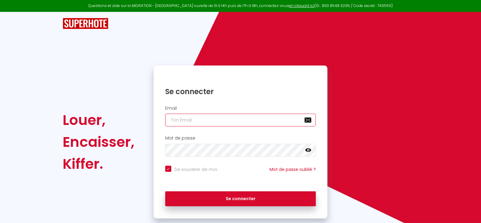
click at [237, 122] on input "email" at bounding box center [240, 120] width 151 height 13
click at [236, 122] on input "email" at bounding box center [240, 120] width 151 height 13
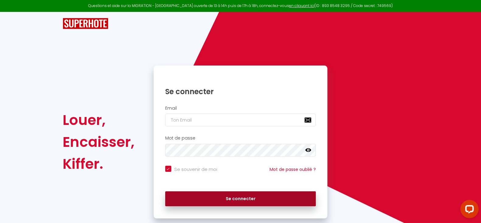
click at [228, 193] on button "Se connecter" at bounding box center [240, 198] width 151 height 15
checkbox input "true"
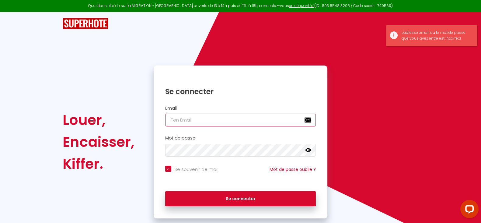
click at [187, 121] on input "email" at bounding box center [240, 120] width 151 height 13
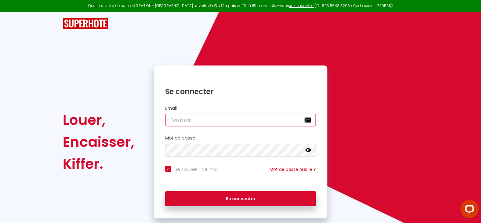
type input "[EMAIL_ADDRESS][DOMAIN_NAME]"
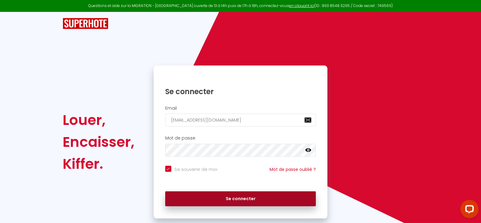
click at [243, 196] on button "Se connecter" at bounding box center [240, 198] width 151 height 15
checkbox input "true"
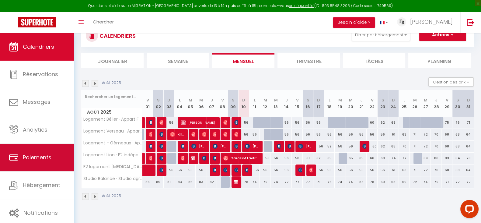
scroll to position [33, 0]
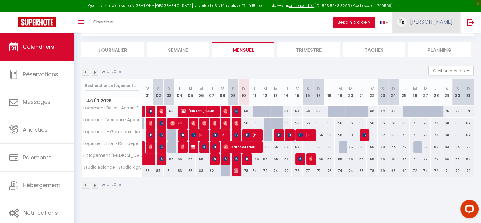
click at [439, 20] on span "[PERSON_NAME]" at bounding box center [431, 22] width 43 height 8
click at [434, 45] on link "Paramètres" at bounding box center [436, 42] width 45 height 10
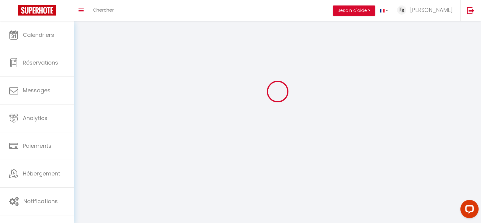
type input "[PERSON_NAME]"
type input "NIANGADO"
type input "0761470319"
type input "[STREET_ADDRESS]"
type input "91300"
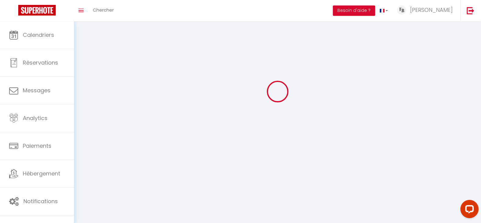
type input "Massy"
type input "hNagTkQTt9h12fhbDKzKV7nW9"
type input "k7zP33YXFJwA7xIoRLeI1rErk"
select select "28"
select select "fr"
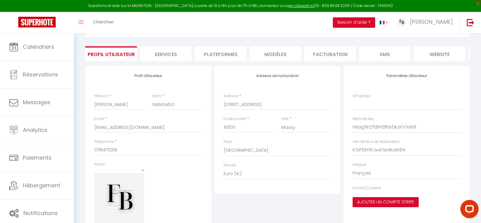
type input "hNagTkQTt9h12fhbDKzKV7nW9"
type input "k7zP33YXFJwA7xIoRLeI1rErk"
type input "[URL][DOMAIN_NAME]"
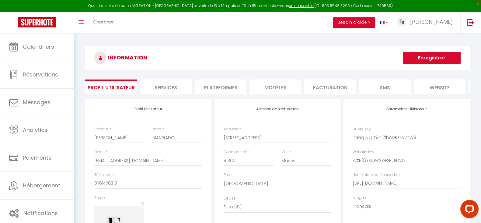
click at [232, 87] on li "Plateformes" at bounding box center [221, 86] width 52 height 15
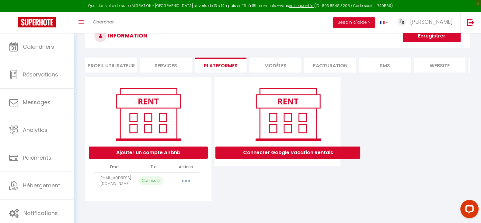
scroll to position [33, 0]
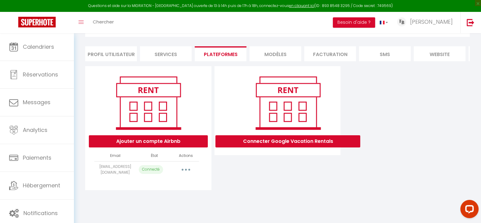
click at [186, 170] on icon "button" at bounding box center [186, 170] width 2 height 2
click at [159, 210] on link "Reconnecter le compte" at bounding box center [158, 205] width 67 height 10
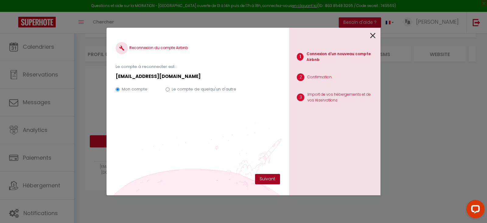
click at [273, 179] on button "Suivant" at bounding box center [267, 179] width 25 height 10
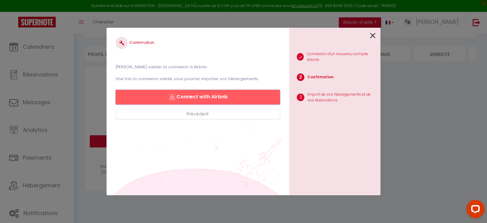
drag, startPoint x: 196, startPoint y: 101, endPoint x: 199, endPoint y: 103, distance: 3.5
click at [199, 103] on button "Connect with Airbnb" at bounding box center [198, 97] width 164 height 15
click at [373, 36] on icon at bounding box center [372, 35] width 5 height 9
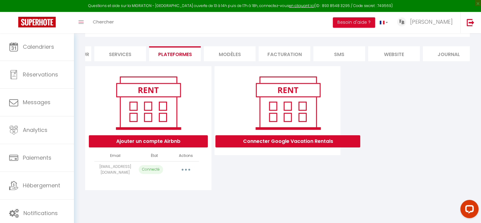
scroll to position [0, 54]
drag, startPoint x: 390, startPoint y: 56, endPoint x: 383, endPoint y: 57, distance: 6.7
click at [389, 56] on li "website" at bounding box center [386, 53] width 52 height 15
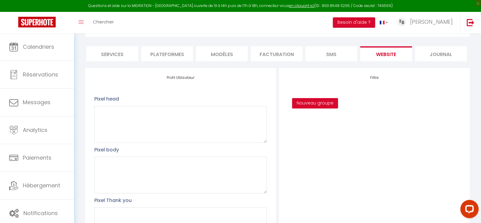
click at [341, 61] on ul "Profil Utilisateur Services Plateformes MODÈLES Facturation SMS website Journal" at bounding box center [277, 53] width 385 height 15
click at [328, 57] on li "SMS" at bounding box center [332, 53] width 52 height 15
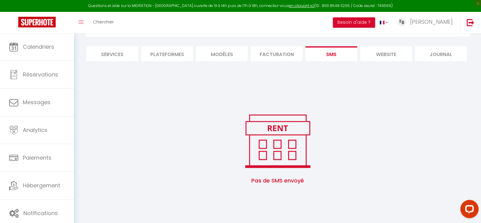
click at [261, 55] on li "Facturation" at bounding box center [277, 53] width 52 height 15
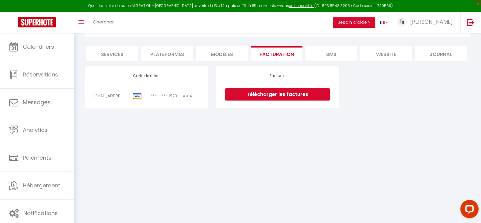
click at [219, 53] on li "MODÈLES" at bounding box center [222, 53] width 52 height 15
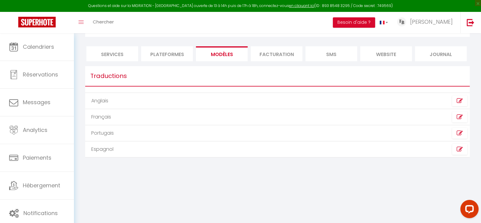
click at [169, 50] on li "Plateformes" at bounding box center [167, 53] width 52 height 15
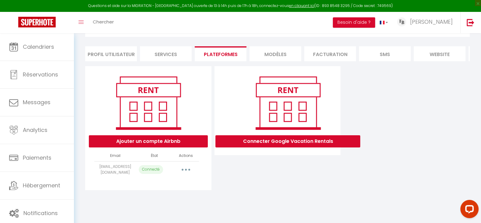
select select "66987"
select select "66993"
select select "66994"
select select "67173"
select select "66996"
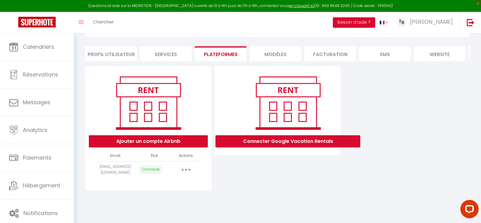
select select "66997"
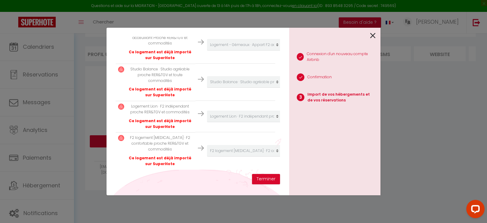
scroll to position [215, 0]
click at [271, 182] on button "Terminer" at bounding box center [266, 179] width 28 height 10
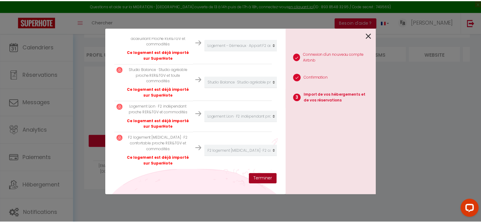
scroll to position [230, 0]
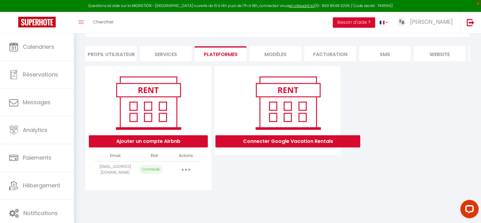
click at [187, 174] on button "button" at bounding box center [185, 170] width 17 height 10
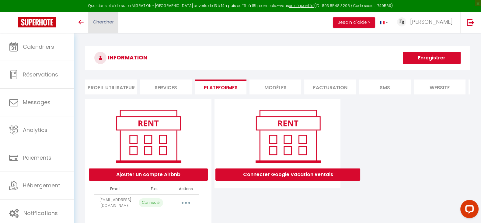
click at [95, 20] on span "Chercher" at bounding box center [103, 22] width 21 height 6
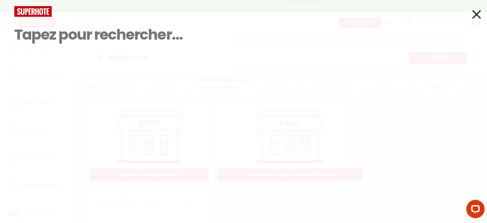
click at [480, 19] on icon at bounding box center [476, 14] width 9 height 15
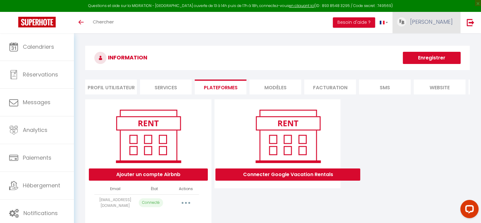
click at [430, 23] on link "[PERSON_NAME]" at bounding box center [427, 22] width 68 height 21
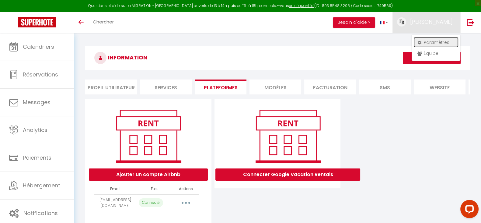
click at [435, 44] on link "Paramètres" at bounding box center [436, 42] width 45 height 10
click at [429, 37] on link "Paramètres" at bounding box center [436, 42] width 45 height 10
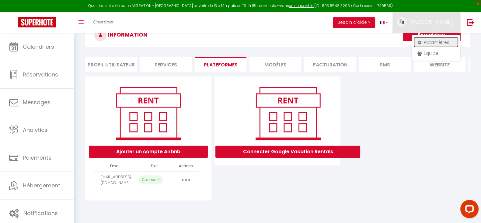
scroll to position [33, 0]
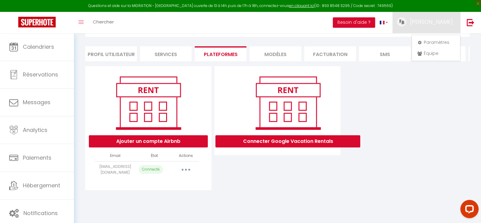
click at [186, 170] on icon "button" at bounding box center [186, 170] width 2 height 2
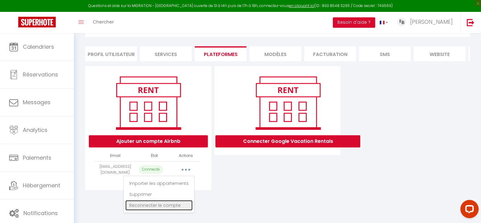
click at [160, 210] on link "Reconnecter le compte" at bounding box center [158, 205] width 67 height 10
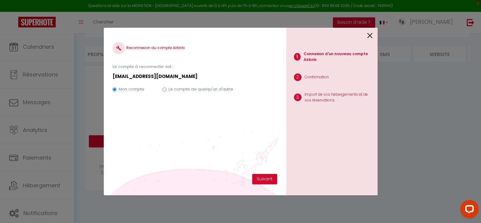
click at [138, 87] on label "Mon compte" at bounding box center [132, 89] width 26 height 6
click at [117, 87] on input "Mon compte" at bounding box center [115, 89] width 4 height 4
click at [264, 178] on button "Suivant" at bounding box center [264, 179] width 25 height 10
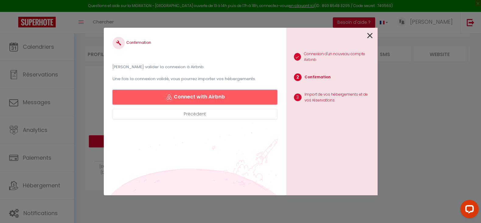
click at [197, 98] on button "Connect with Airbnb" at bounding box center [195, 97] width 164 height 15
click at [369, 35] on icon at bounding box center [369, 35] width 5 height 9
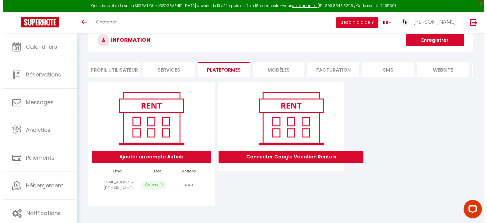
scroll to position [33, 0]
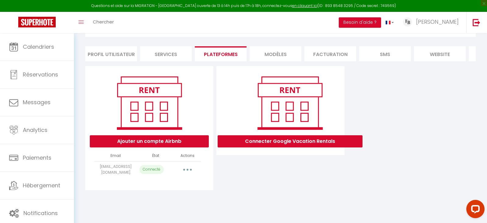
select select "66987"
select select "66993"
select select "66994"
select select "67173"
select select "66996"
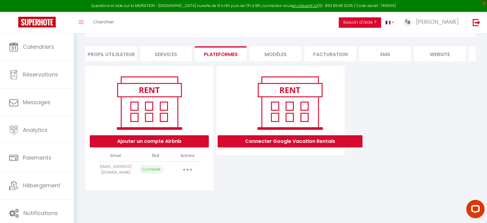
select select "66997"
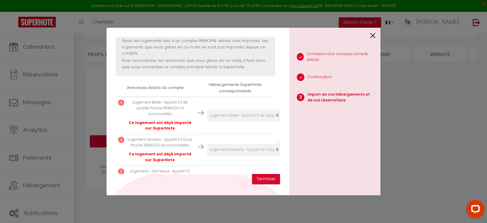
scroll to position [73, 0]
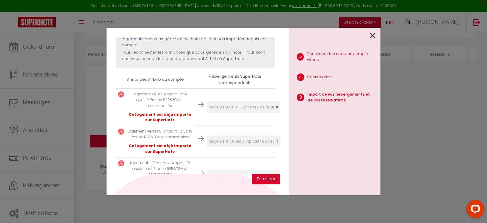
click at [154, 100] on p "Logement Bélier · Appart F2 de qualité Proche RER&TGV et commodités" at bounding box center [160, 99] width 66 height 17
drag, startPoint x: 135, startPoint y: 95, endPoint x: 139, endPoint y: 95, distance: 4.0
click at [139, 95] on p "Logement Bélier · Appart F2 de qualité Proche RER&TGV et commodités" at bounding box center [160, 99] width 66 height 17
click at [161, 107] on p "Logement Bélier · Appart F2 de qualité Proche RER&TGV et commodités" at bounding box center [160, 99] width 66 height 17
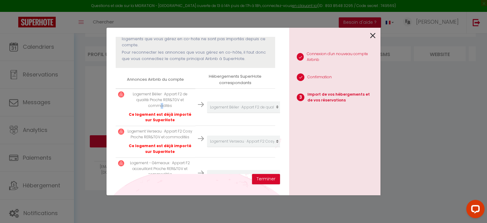
scroll to position [111, 0]
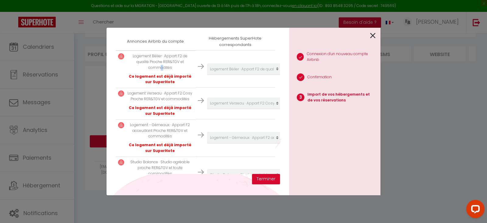
click at [170, 77] on p "Ce logement est déjà importé sur SuperHote" at bounding box center [160, 80] width 66 height 12
click at [179, 79] on p "Ce logement est déjà importé sur SuperHote" at bounding box center [160, 80] width 66 height 12
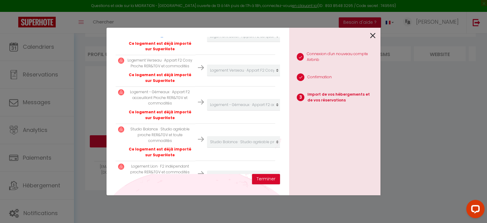
scroll to position [187, 0]
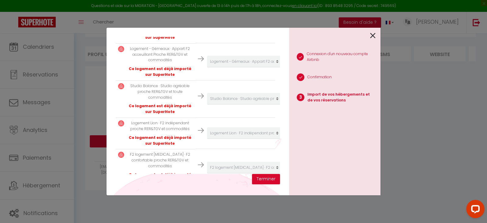
drag, startPoint x: 160, startPoint y: 102, endPoint x: 169, endPoint y: 102, distance: 8.5
click at [162, 100] on p "Studio Balance · Studio agréable proche RER&TGV et toute commodités" at bounding box center [160, 91] width 66 height 17
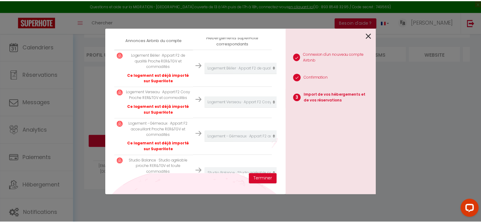
scroll to position [101, 0]
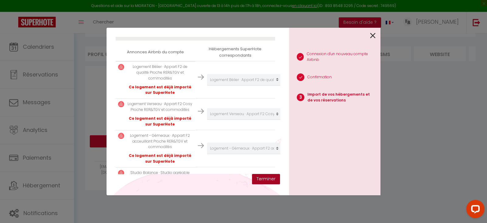
click at [268, 180] on button "Terminer" at bounding box center [266, 179] width 28 height 10
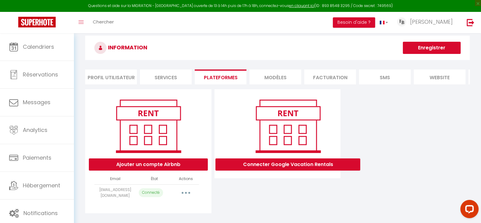
scroll to position [0, 0]
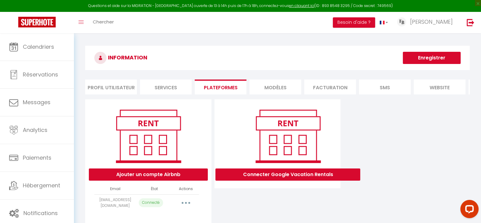
click at [431, 58] on button "Enregistrer" at bounding box center [432, 58] width 58 height 12
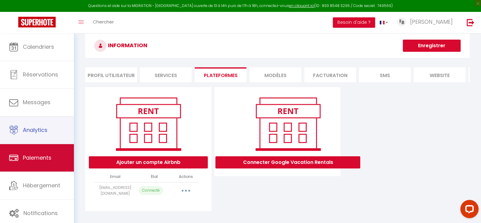
scroll to position [33, 0]
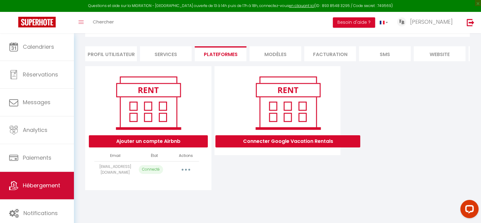
click at [60, 181] on span "Hébergement" at bounding box center [41, 185] width 37 height 8
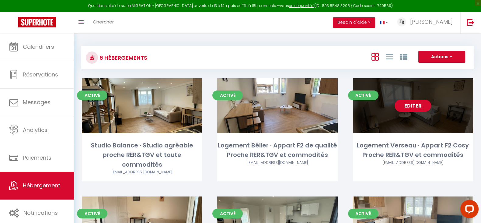
click at [396, 124] on div "Editer" at bounding box center [413, 105] width 120 height 55
select select "3"
select select "2"
select select "1"
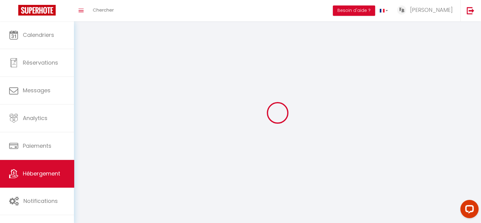
select select
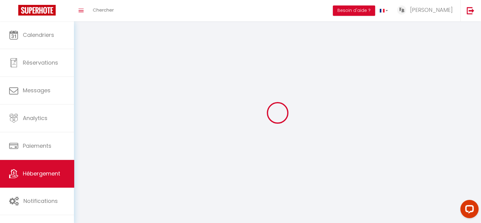
checkbox input "false"
select select
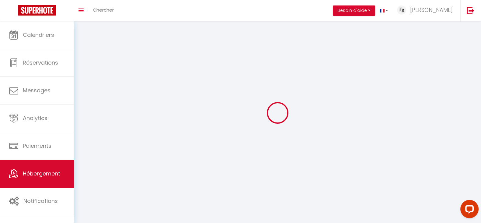
select select
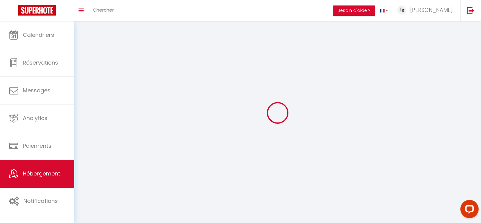
select select
checkbox input "false"
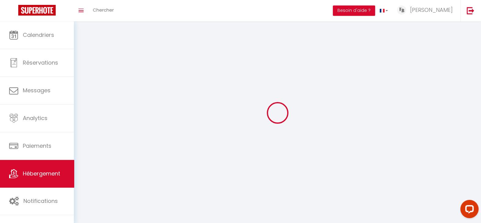
select select
select select "1"
select select
select select "28"
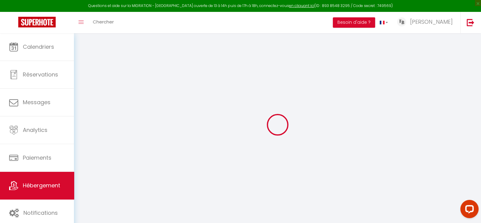
select select
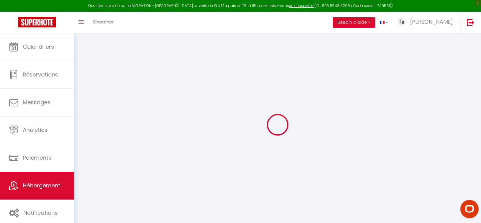
select select
checkbox input "false"
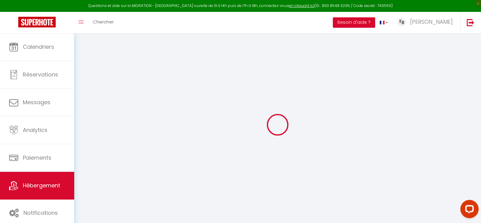
select select
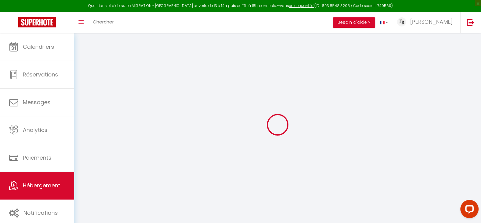
select select
checkbox input "false"
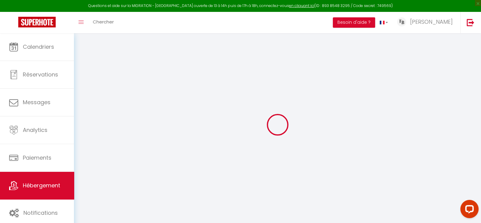
checkbox input "false"
select select
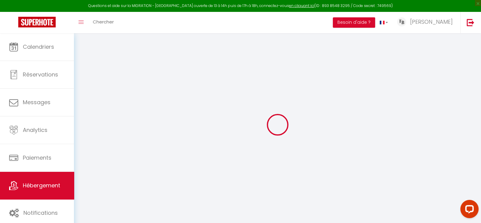
select select
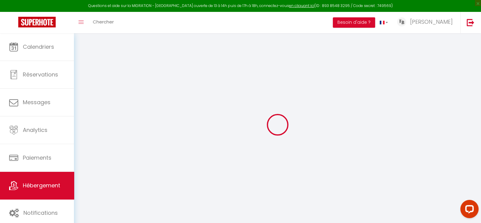
checkbox input "false"
select select
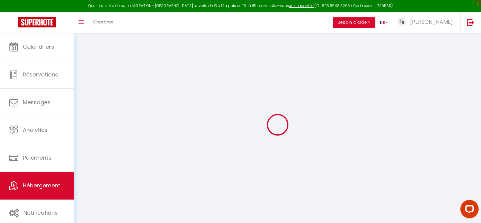
select select
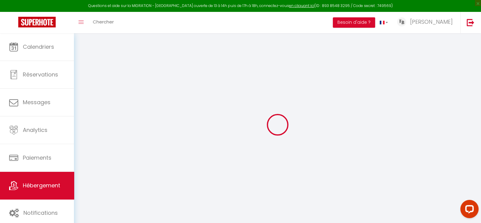
select select
checkbox input "false"
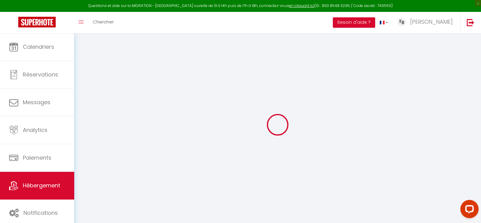
checkbox input "false"
select select
type input "Logement Verseau · Appart F2 Cosy Proche RER&TGV et commodités"
type input "[PERSON_NAME]"
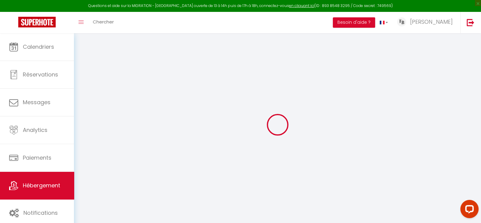
type input "69"
type input "15"
type input "16.25"
type input "9.75"
type input "250"
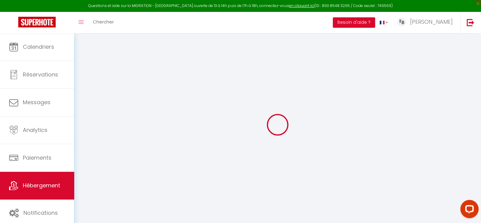
select select
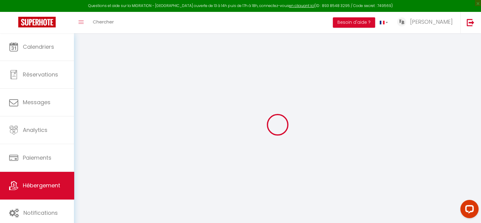
type input "[STREET_ADDRESS]"
type input "91300"
type input "Massy"
type input "[EMAIL_ADDRESS][DOMAIN_NAME]"
select select "14107"
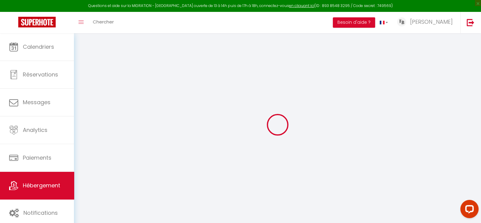
checkbox input "false"
radio input "true"
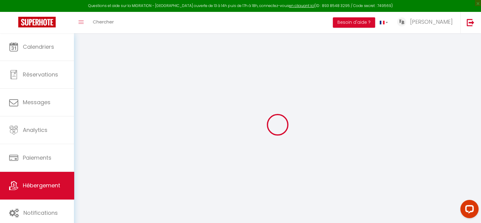
type input "0"
select select
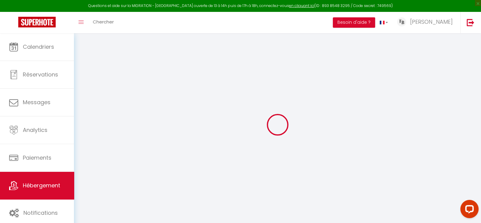
select select
checkbox input "false"
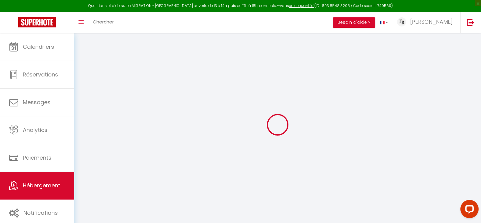
checkbox input "false"
select select
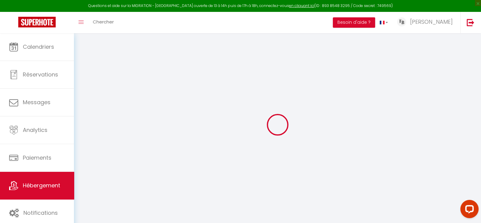
select select
checkbox input "false"
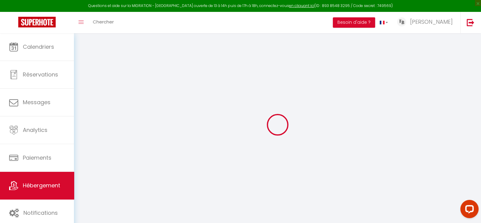
checkbox input "false"
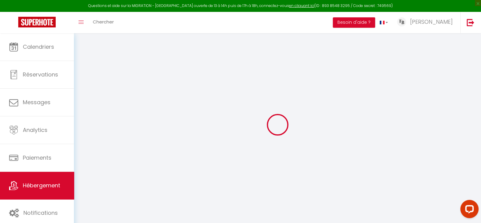
checkbox input "false"
select select "17:00"
select select
select select "11:00"
select select "30"
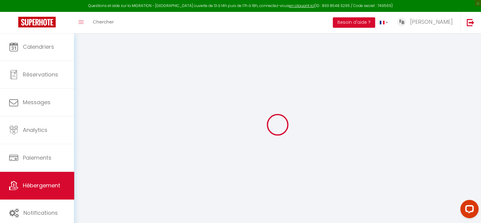
select select "120"
select select
checkbox input "false"
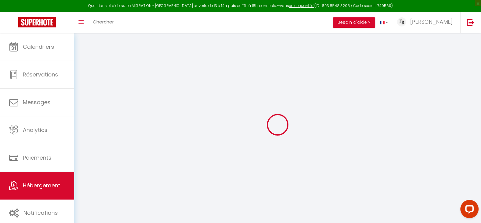
checkbox input "false"
select select
checkbox input "false"
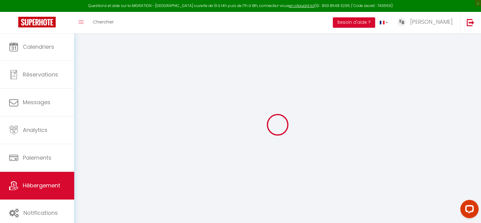
checkbox input "false"
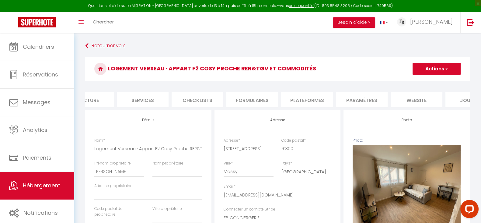
scroll to position [0, 163]
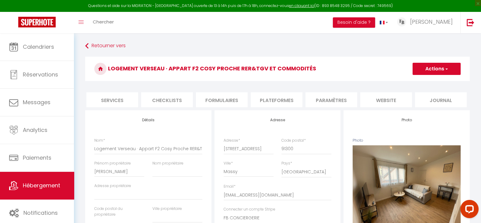
click at [442, 65] on button "Actions" at bounding box center [437, 69] width 48 height 12
click at [468, 78] on h3 "Logement Verseau · Appart F2 Cosy Proche RER&TGV et commodités" at bounding box center [277, 69] width 385 height 24
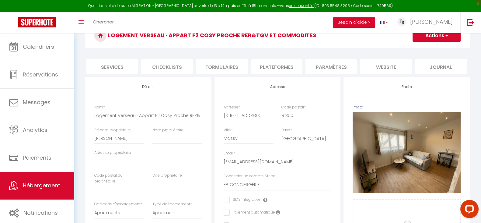
scroll to position [0, 0]
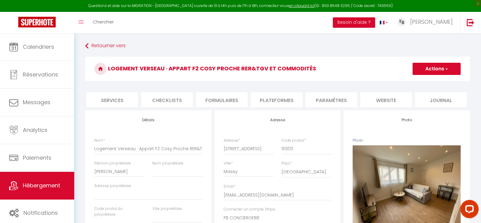
click at [387, 101] on li "website" at bounding box center [386, 99] width 52 height 15
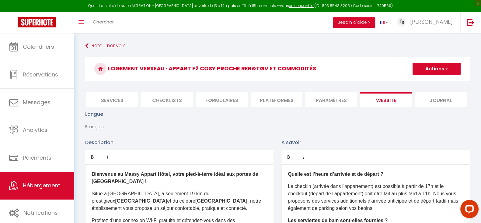
click at [325, 100] on li "Paramètres" at bounding box center [332, 99] width 52 height 15
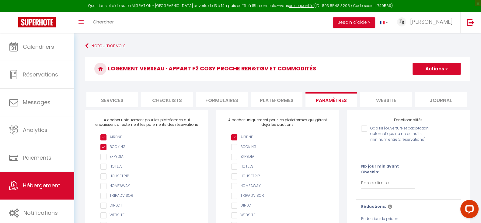
click at [262, 103] on li "Plateformes" at bounding box center [277, 99] width 52 height 15
select select
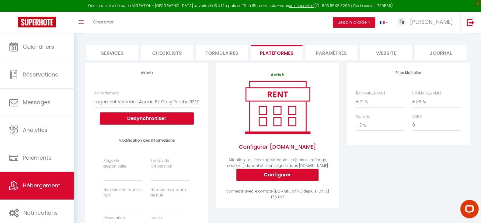
scroll to position [1, 0]
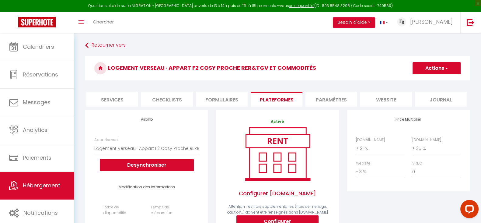
click at [167, 100] on li "Checklists" at bounding box center [167, 99] width 52 height 15
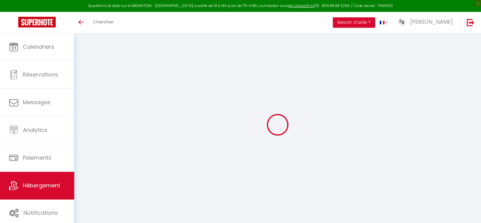
scroll to position [33, 0]
select select "+ 21 %"
select select "+ 35 %"
select select "- 3 %"
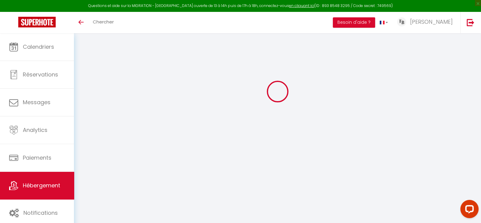
scroll to position [0, 0]
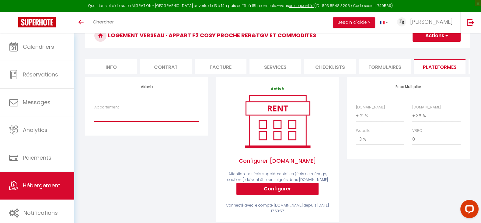
click at [129, 121] on select "Logement Verseau · Appart F2 Cosy Proche RER&TGV et commodités - [EMAIL_ADDRESS…" at bounding box center [146, 116] width 105 height 12
select select "8153-1136699941861136725"
click at [94, 115] on select "Logement Verseau · Appart F2 Cosy Proche RER&TGV et commodités - [EMAIL_ADDRESS…" at bounding box center [146, 116] width 105 height 12
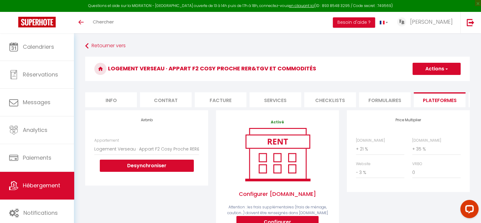
click at [435, 71] on button "Actions" at bounding box center [437, 69] width 48 height 12
click at [431, 81] on link "Enregistrer" at bounding box center [436, 82] width 48 height 8
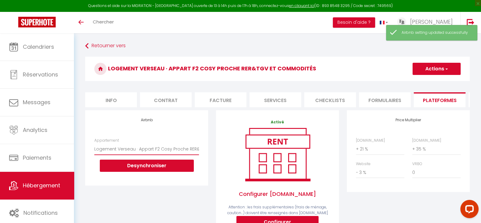
click at [134, 154] on select "Logement Verseau · Appart F2 Cosy Proche RER&TGV et commodités - [EMAIL_ADDRESS…" at bounding box center [146, 149] width 105 height 12
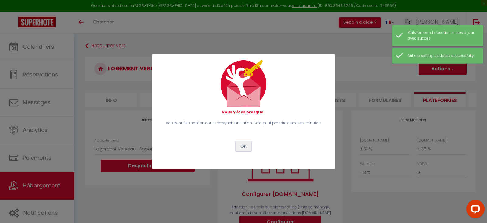
click at [241, 148] on button "OK" at bounding box center [243, 146] width 15 height 10
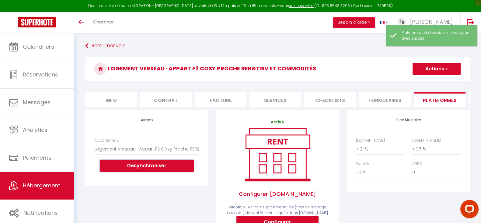
click at [138, 170] on button "Desynchroniser" at bounding box center [147, 165] width 94 height 12
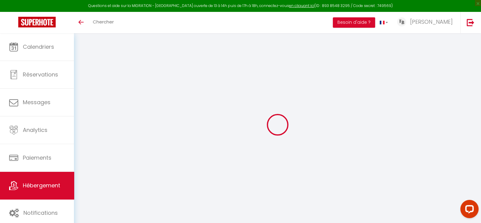
select select "+ 21 %"
select select "+ 35 %"
select select "- 3 %"
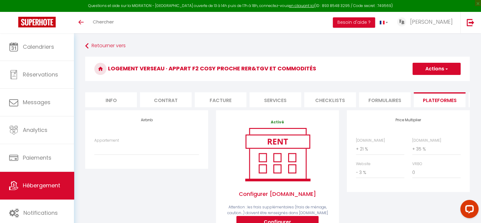
click at [452, 69] on button "Actions" at bounding box center [437, 69] width 48 height 12
click at [436, 84] on link "Enregistrer" at bounding box center [436, 82] width 48 height 8
drag, startPoint x: 106, startPoint y: 154, endPoint x: 109, endPoint y: 156, distance: 3.5
click at [109, 155] on select "Logement Verseau · Appart F2 Cosy Proche RER&TGV et commodités - [EMAIL_ADDRESS…" at bounding box center [146, 149] width 105 height 12
select select "8153-1136699941861136725"
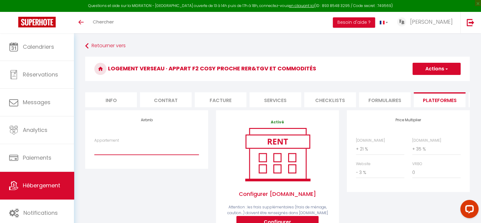
click at [94, 149] on select "Logement Verseau · Appart F2 Cosy Proche RER&TGV et commodités - [EMAIL_ADDRESS…" at bounding box center [146, 149] width 105 height 12
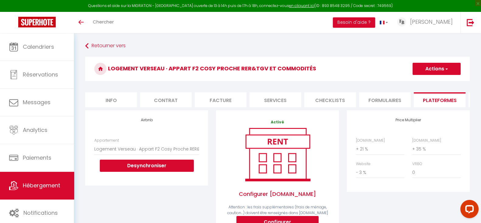
click at [442, 72] on button "Actions" at bounding box center [437, 69] width 48 height 12
click at [433, 82] on link "Enregistrer" at bounding box center [436, 82] width 48 height 8
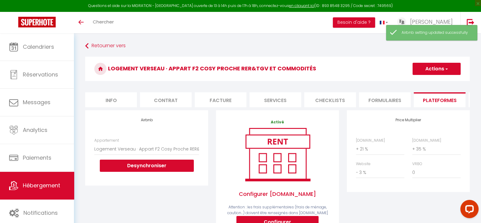
scroll to position [169, 0]
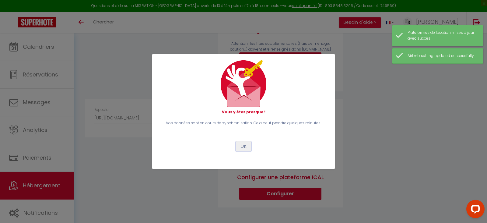
click at [240, 148] on button "OK" at bounding box center [243, 146] width 15 height 10
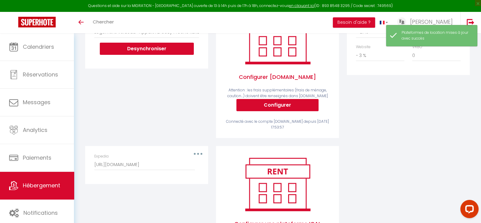
scroll to position [55, 0]
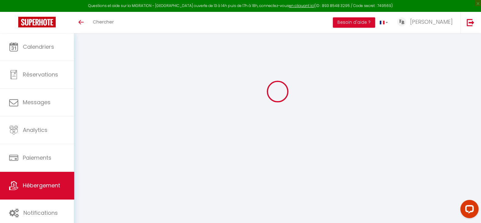
select select
type input "[EMAIL_ADDRESS][DOMAIN_NAME]"
checkbox input "true"
select select
select select "8153-1136699941861136725"
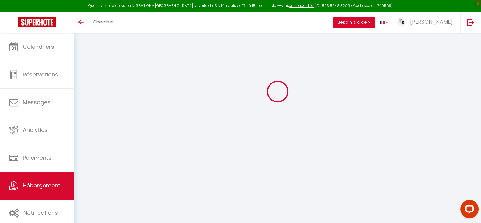
select select "365"
select select "EUR"
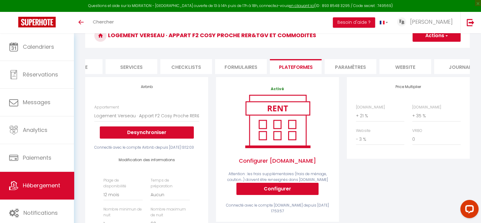
scroll to position [0, 163]
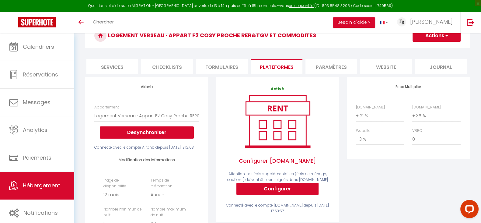
click at [445, 69] on li "Journal" at bounding box center [441, 66] width 52 height 15
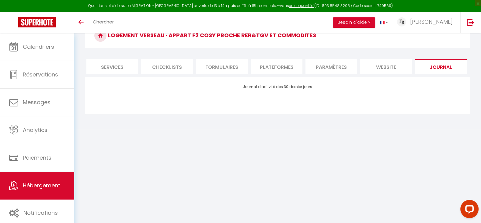
click at [384, 67] on li "website" at bounding box center [386, 66] width 52 height 15
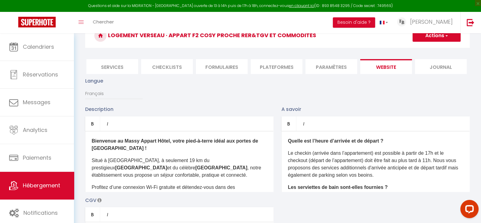
click at [340, 70] on li "Paramètres" at bounding box center [332, 66] width 52 height 15
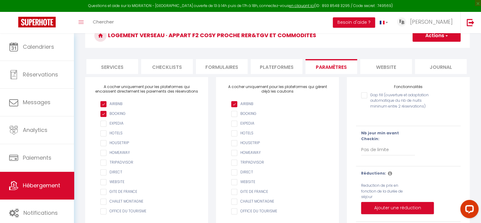
click at [275, 66] on li "Plateformes" at bounding box center [277, 66] width 52 height 15
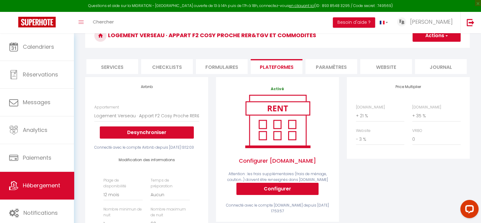
click at [194, 72] on ul "Info Contrat Facture Services Checklists Formulaires Plateformes Paramètres web…" at bounding box center [277, 66] width 385 height 15
click at [240, 68] on li "Formulaires" at bounding box center [222, 66] width 52 height 15
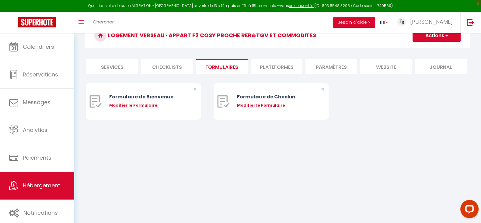
click at [171, 69] on li "Checklists" at bounding box center [167, 66] width 52 height 15
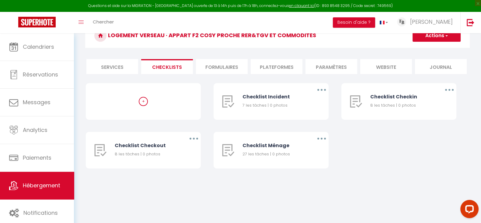
click at [116, 65] on li "Services" at bounding box center [112, 66] width 52 height 15
select select
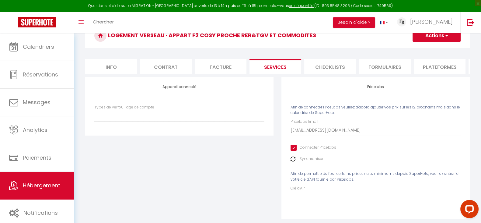
click at [53, 182] on span "Hébergement" at bounding box center [41, 185] width 37 height 8
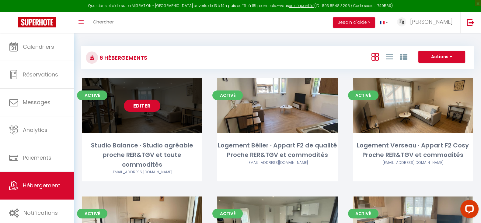
click at [103, 118] on div "Editer" at bounding box center [142, 105] width 120 height 55
click at [143, 107] on link "Editer" at bounding box center [142, 106] width 37 height 12
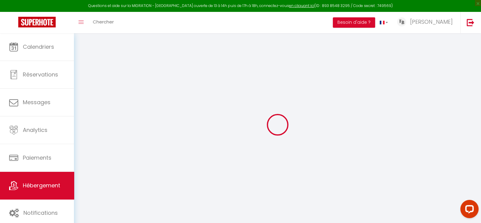
select select
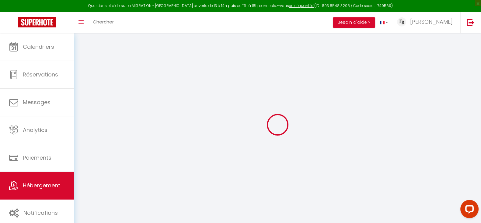
select select
checkbox input "false"
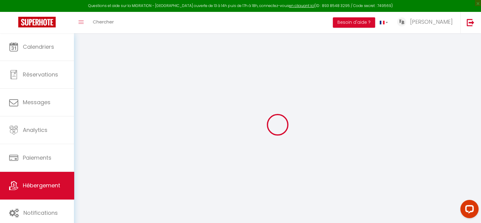
select select
type input "Studio Balance · Studio agréable proche RER&TGV et toute commodités"
type input "[PERSON_NAME]"
select select "2"
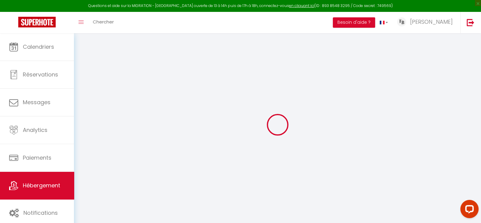
select select "0"
type input "60"
type input "15"
type input "16.25"
type input "9.75"
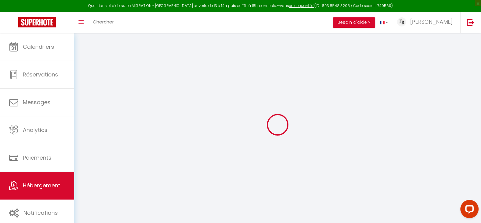
type input "250"
select select
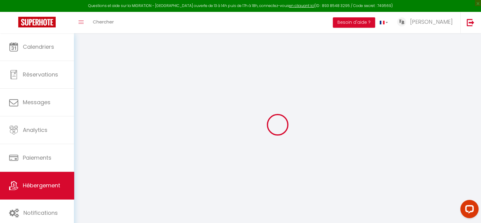
select select
type input "[STREET_ADDRESS]"
type input "91300"
type input "Massy"
type input "[EMAIL_ADDRESS][DOMAIN_NAME]"
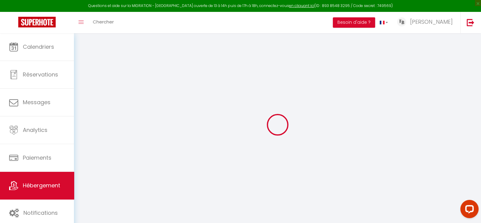
select select "14107"
checkbox input "false"
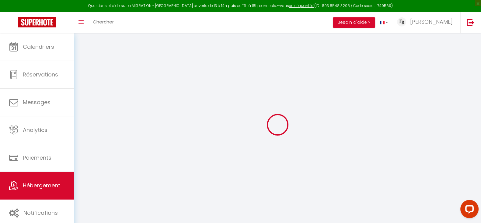
radio input "true"
type input "0"
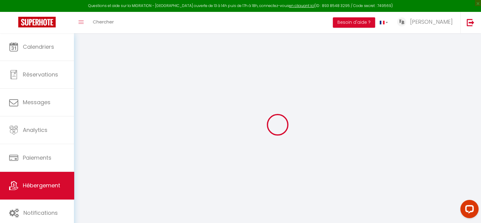
select select
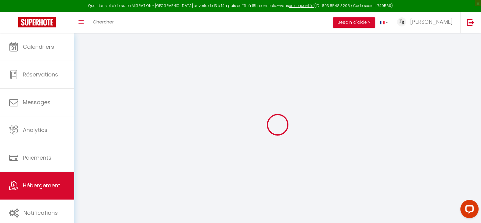
checkbox input "false"
select select
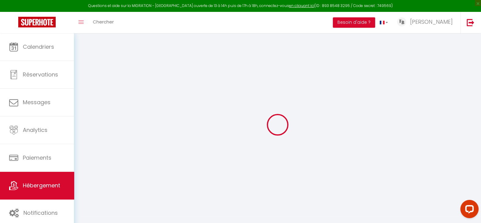
select select
checkbox input "false"
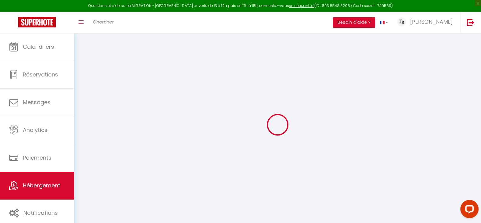
checkbox input "false"
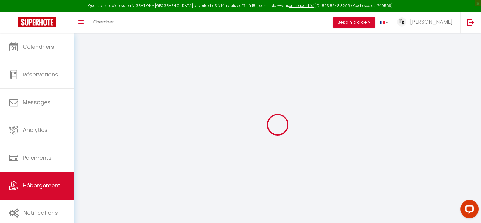
checkbox input "false"
select select
checkbox input "false"
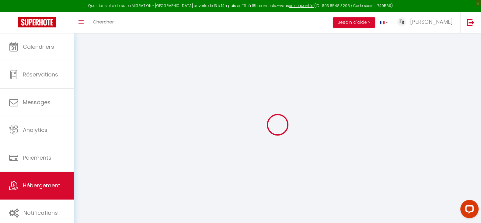
checkbox input "false"
select select "8153-1137764959414136111"
select select
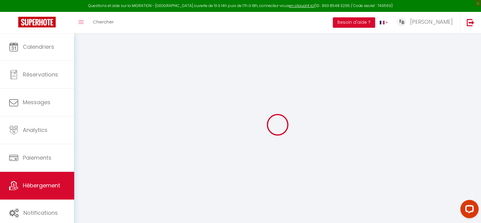
select select
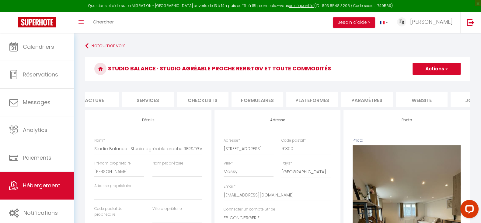
scroll to position [0, 128]
click at [373, 99] on li "Paramètres" at bounding box center [367, 99] width 52 height 15
select select
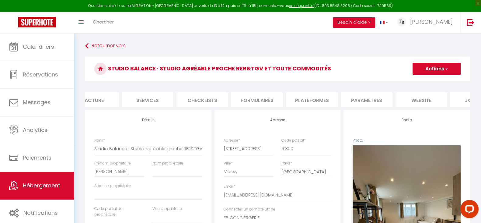
select select
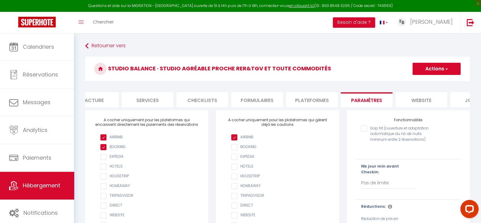
click at [308, 100] on li "Plateformes" at bounding box center [312, 99] width 52 height 15
select select
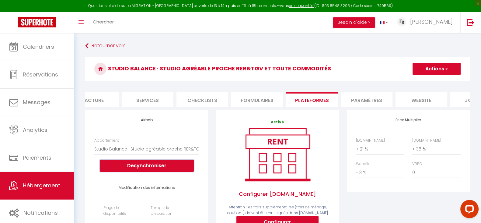
click at [142, 172] on button "Desynchroniser" at bounding box center [147, 165] width 94 height 12
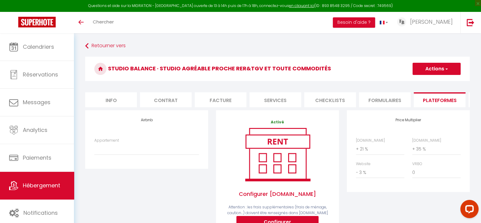
click at [442, 68] on button "Actions" at bounding box center [437, 69] width 48 height 12
click at [437, 81] on link "Enregistrer" at bounding box center [436, 82] width 48 height 8
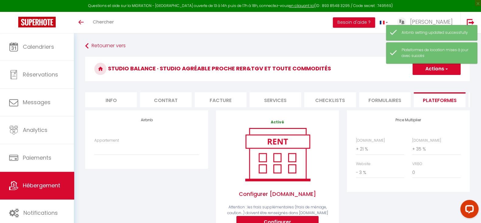
click at [479, 76] on div "Retourner vers Studio Balance · Studio agréable proche RER&TGV et toute commodi…" at bounding box center [277, 209] width 407 height 353
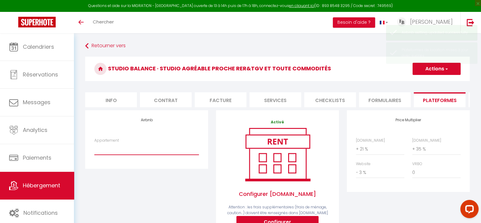
click at [122, 155] on select "Studio Balance · Studio agréable proche RER&TGV et toute commodités - [EMAIL_AD…" at bounding box center [146, 149] width 105 height 12
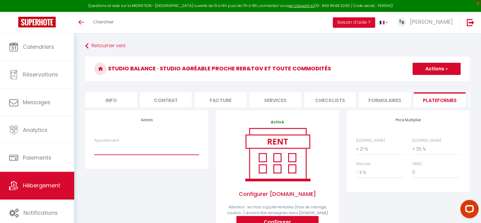
select select "8153-1137764959414136111"
click at [94, 149] on select "Studio Balance · Studio agréable proche RER&TGV et toute commodités - [EMAIL_AD…" at bounding box center [146, 149] width 105 height 12
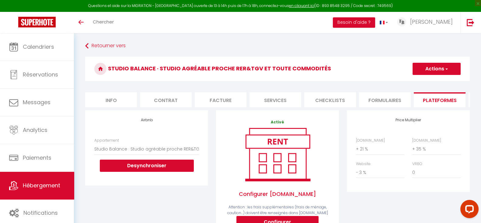
click at [444, 70] on button "Actions" at bounding box center [437, 69] width 48 height 12
click at [430, 84] on link "Enregistrer" at bounding box center [436, 82] width 48 height 8
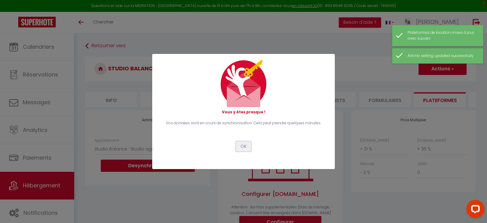
click at [244, 146] on button "OK" at bounding box center [243, 146] width 15 height 10
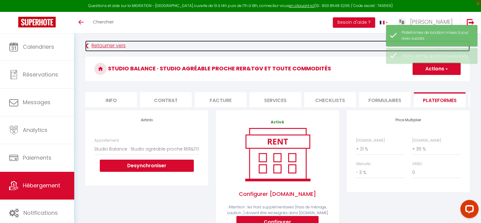
click at [106, 47] on link "Retourner vers" at bounding box center [277, 45] width 385 height 11
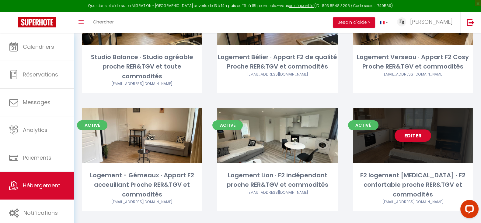
scroll to position [89, 0]
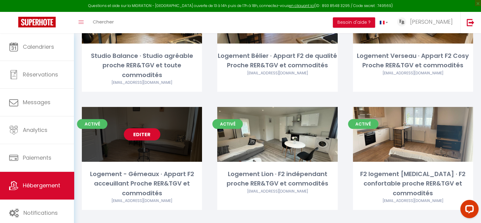
click at [140, 128] on link "Editer" at bounding box center [142, 134] width 37 height 12
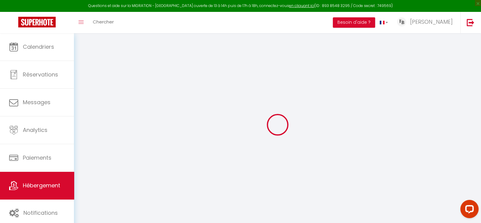
select select "+ 21 %"
select select "+ 35 %"
select select "- 3 %"
select select
checkbox input "false"
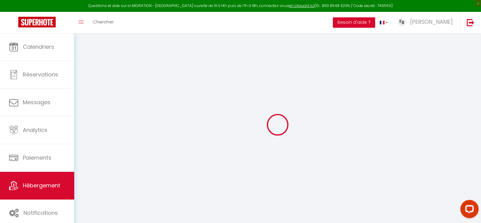
checkbox input "false"
select select "8153-1136743374074823759"
select select
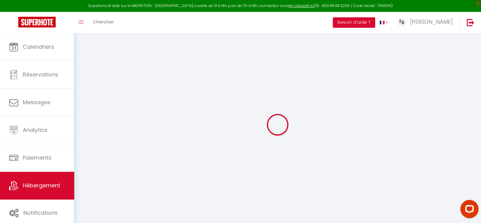
select select
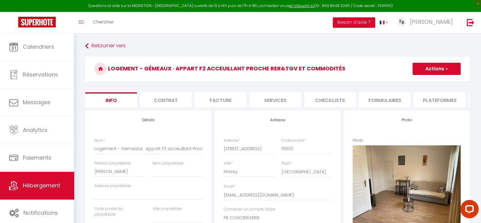
click at [378, 96] on li "Formulaires" at bounding box center [385, 99] width 52 height 15
select select
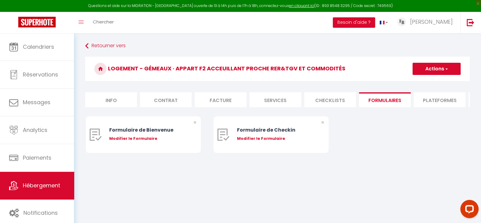
click at [423, 103] on li "Plateformes" at bounding box center [440, 99] width 52 height 15
select select
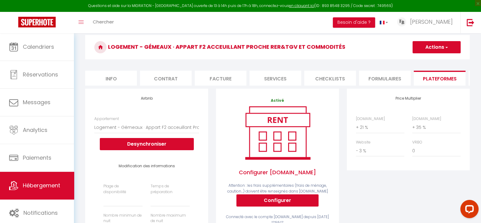
scroll to position [38, 0]
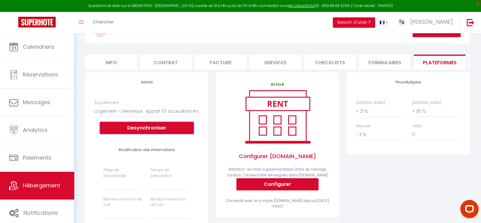
click at [146, 134] on button "Desynchroniser" at bounding box center [147, 128] width 94 height 12
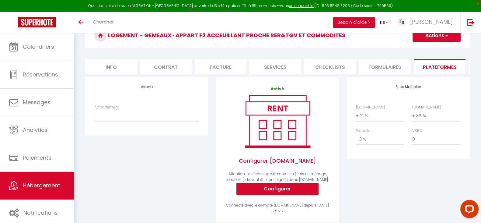
click at [457, 36] on button "Actions" at bounding box center [437, 36] width 48 height 12
click at [443, 49] on link "Enregistrer" at bounding box center [436, 49] width 48 height 8
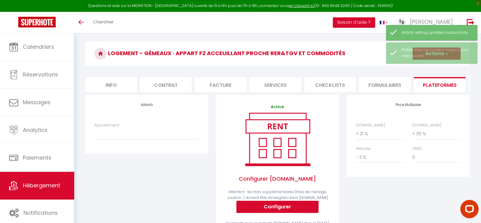
scroll to position [12, 0]
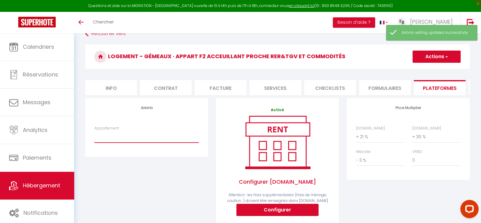
click at [117, 142] on select "Logement - Gémeaux · Appart F2 acceuillant Proche RER&TGV et commodités - niang…" at bounding box center [146, 137] width 105 height 12
select select "8153-1136743374074823759"
click at [94, 136] on select "Logement - Gémeaux · Appart F2 acceuillant Proche RER&TGV et commodités - niang…" at bounding box center [146, 137] width 105 height 12
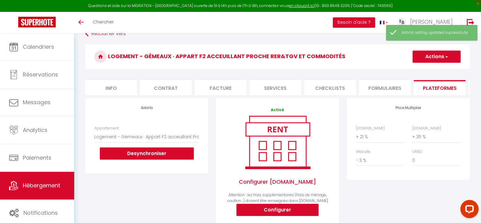
click at [439, 63] on h3 "Logement - Gémeaux · Appart F2 acceuillant Proche RER&TGV et commodités" at bounding box center [277, 56] width 385 height 24
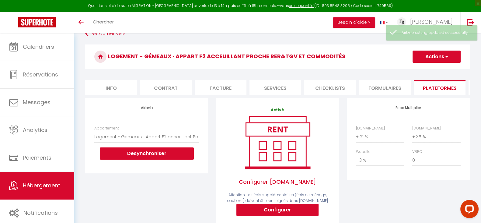
click at [436, 58] on button "Actions" at bounding box center [437, 57] width 48 height 12
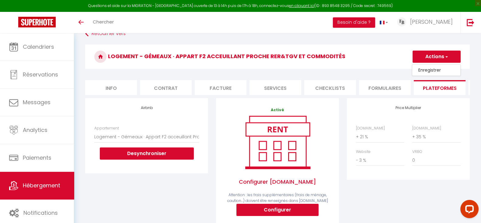
click at [440, 70] on link "Enregistrer" at bounding box center [436, 70] width 48 height 8
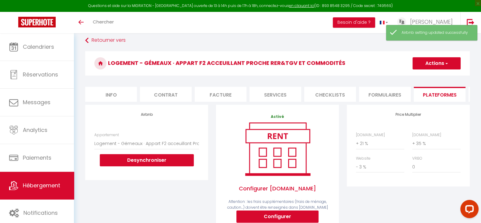
scroll to position [0, 0]
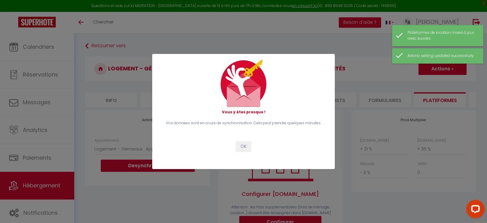
click at [107, 46] on div "Vous y êtes presque ! Vos données sont en cours de synchronisation. Cela peut p…" at bounding box center [243, 111] width 487 height 223
click at [241, 149] on button "OK" at bounding box center [243, 146] width 15 height 10
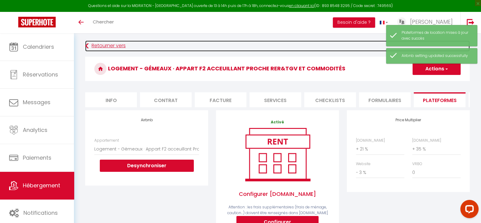
click at [110, 45] on link "Retourner vers" at bounding box center [277, 45] width 385 height 11
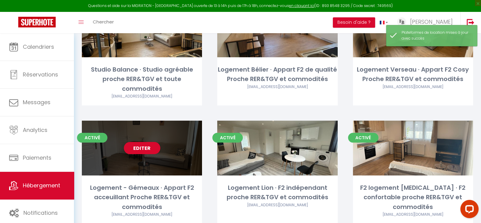
scroll to position [89, 0]
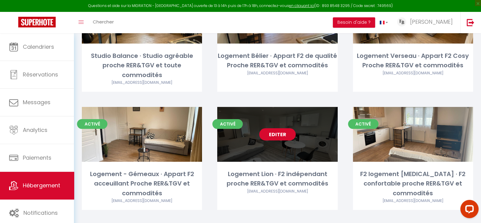
click at [279, 128] on link "Editer" at bounding box center [277, 134] width 37 height 12
select select "3"
select select "2"
select select "1"
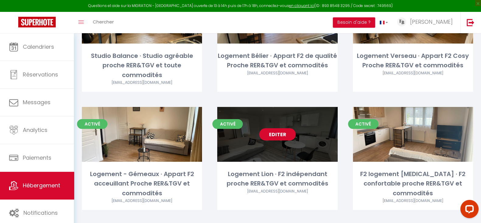
select select "1"
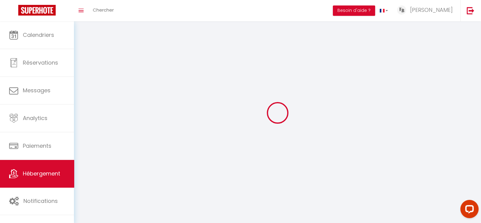
select select
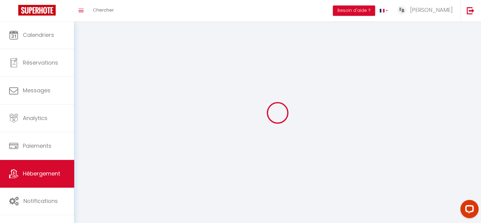
checkbox input "false"
select select
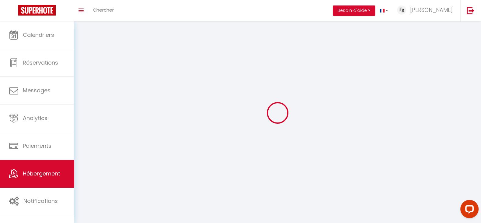
select select
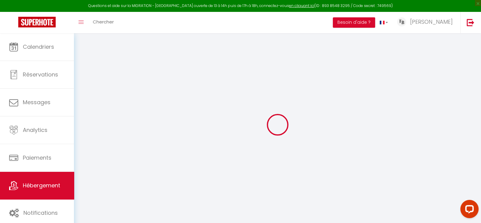
select select "+ 21 %"
select select "+ 35 %"
select select "- 3 %"
checkbox input "false"
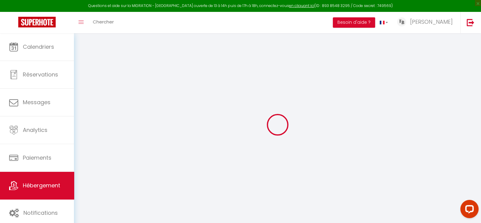
checkbox input "false"
select select "17:00"
select select
select select "11:00"
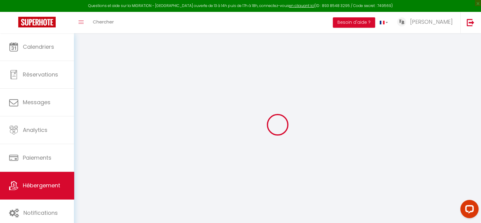
select select "30"
select select "120"
select select
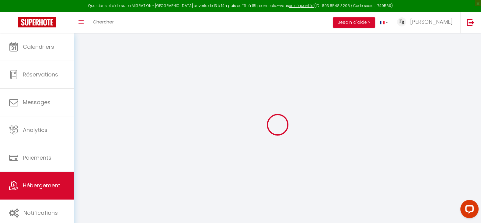
select select
select select "8153-1137785572536838478"
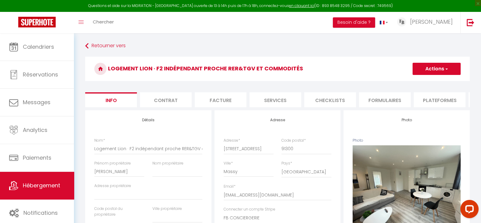
click at [449, 101] on li "Plateformes" at bounding box center [440, 99] width 52 height 15
select select
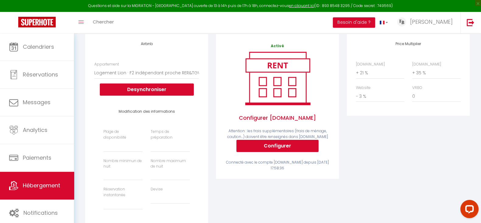
scroll to position [76, 0]
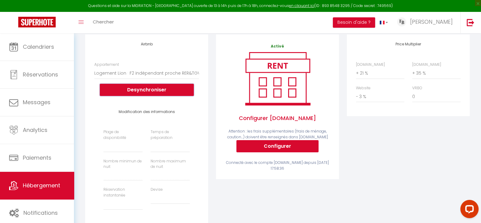
click at [162, 96] on button "Desynchroniser" at bounding box center [147, 90] width 94 height 12
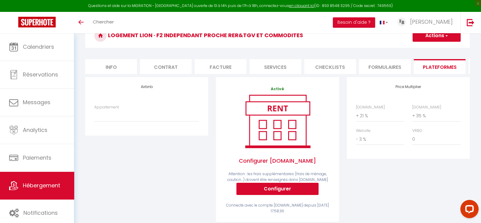
click at [432, 40] on button "Actions" at bounding box center [437, 36] width 48 height 12
click at [430, 48] on link "Enregistrer" at bounding box center [436, 49] width 48 height 8
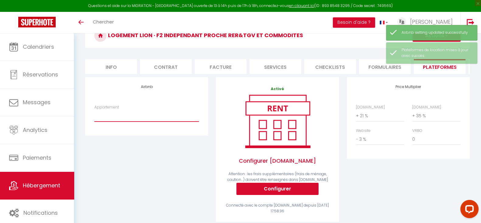
click at [105, 117] on select "Logement Lion · F2 indépendant proche RER&TGV et commodités - [EMAIL_ADDRESS][D…" at bounding box center [146, 116] width 105 height 12
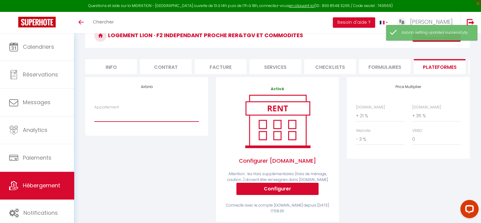
select select "8153-1137785572536838478"
click at [94, 115] on select "Logement Lion · F2 indépendant proche RER&TGV et commodités - [EMAIL_ADDRESS][D…" at bounding box center [146, 116] width 105 height 12
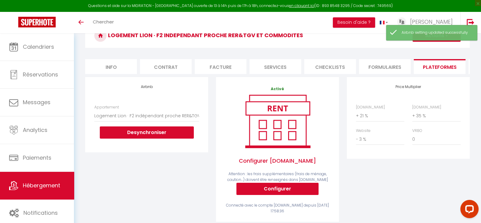
click at [176, 187] on div "Airbnb Appartement Logement Lion · F2 indépendant proche RER&TGV et commodités …" at bounding box center [146, 153] width 131 height 152
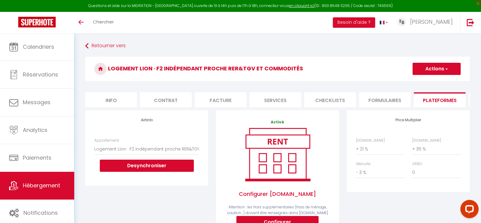
click at [440, 72] on button "Actions" at bounding box center [437, 69] width 48 height 12
click at [434, 84] on link "Enregistrer" at bounding box center [436, 82] width 48 height 8
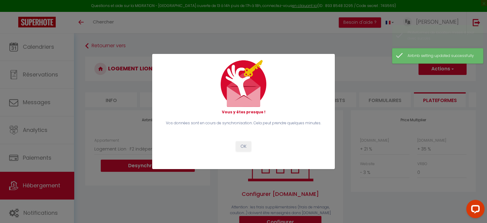
click at [428, 64] on div "Vous y êtes presque ! Vos données sont en cours de synchronisation. Cela peut p…" at bounding box center [243, 111] width 487 height 223
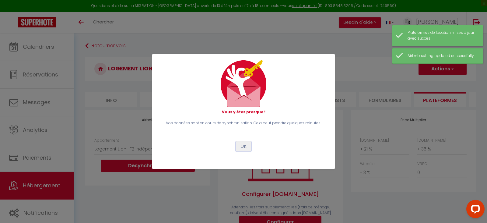
click at [239, 145] on button "OK" at bounding box center [243, 146] width 15 height 10
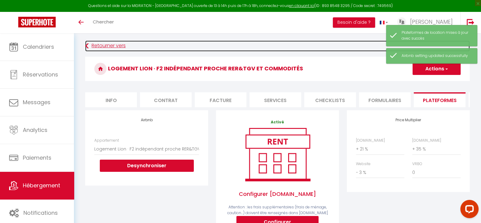
click at [101, 47] on link "Retourner vers" at bounding box center [277, 45] width 385 height 11
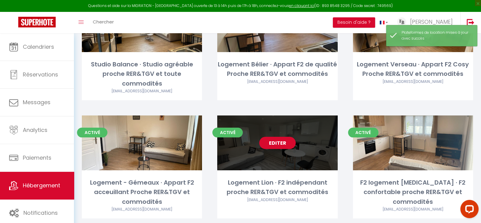
scroll to position [89, 0]
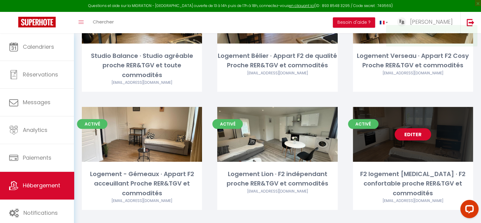
click at [417, 128] on link "Editer" at bounding box center [413, 134] width 37 height 12
click at [415, 128] on link "Editer" at bounding box center [413, 134] width 37 height 12
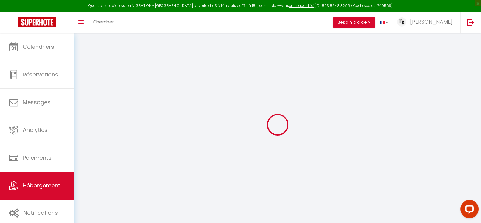
select select "+ 21 %"
select select "+ 35 %"
select select "- 3 %"
select select
checkbox input "false"
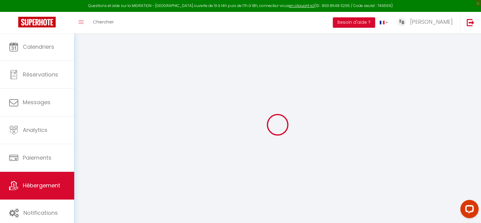
checkbox input "false"
select select
checkbox input "false"
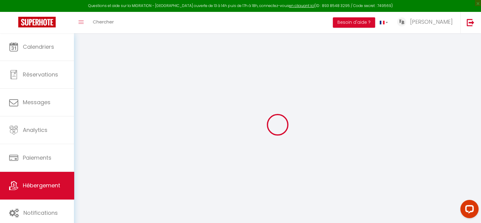
checkbox input "false"
select select "8153-1137798558353138239"
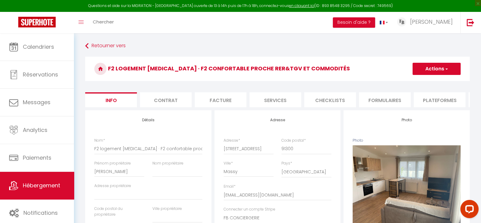
click at [435, 101] on li "Plateformes" at bounding box center [440, 99] width 52 height 15
select select
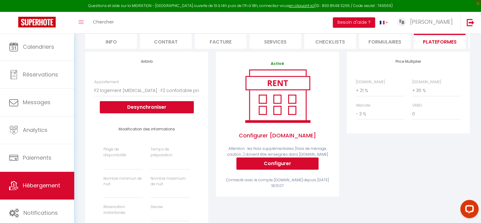
scroll to position [76, 0]
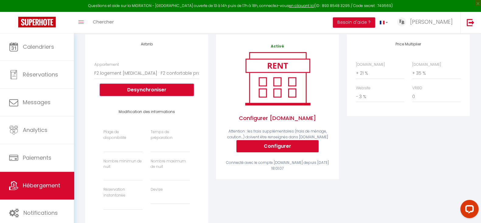
click at [179, 96] on button "Desynchroniser" at bounding box center [147, 90] width 94 height 12
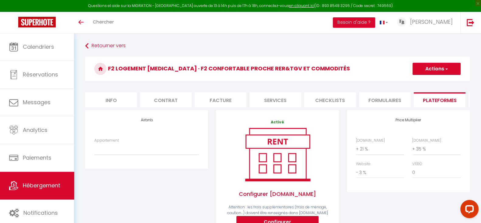
click at [442, 65] on button "Actions" at bounding box center [437, 69] width 48 height 12
click at [433, 82] on link "Enregistrer" at bounding box center [436, 82] width 48 height 8
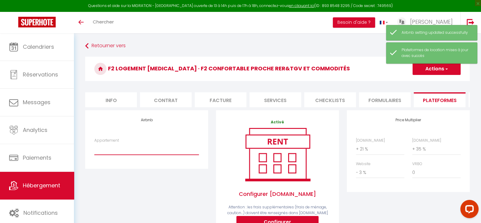
click at [137, 152] on select "F2 logement [MEDICAL_DATA] · F2 confortable proche RER&TGV et commodités - [EMA…" at bounding box center [146, 149] width 105 height 12
select select "8153-1137798558353138239"
click at [94, 149] on select "F2 logement [MEDICAL_DATA] · F2 confortable proche RER&TGV et commodités - [EMA…" at bounding box center [146, 149] width 105 height 12
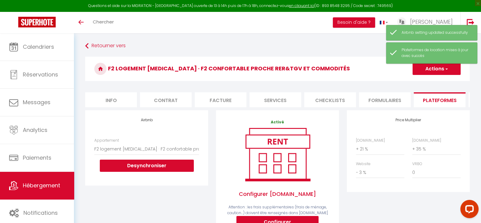
click at [434, 69] on button "Actions" at bounding box center [437, 69] width 48 height 12
click at [436, 83] on link "Enregistrer" at bounding box center [436, 82] width 48 height 8
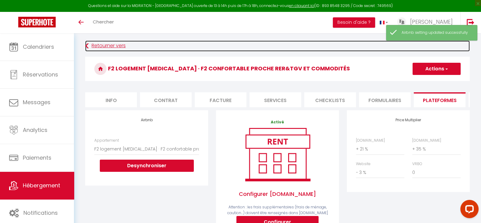
click at [310, 48] on link "Retourner vers" at bounding box center [277, 45] width 385 height 11
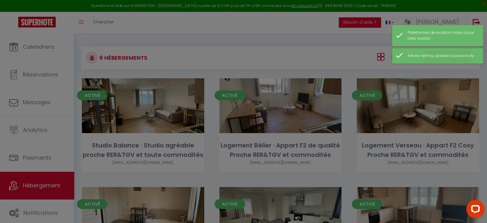
click at [329, 58] on div at bounding box center [243, 111] width 487 height 223
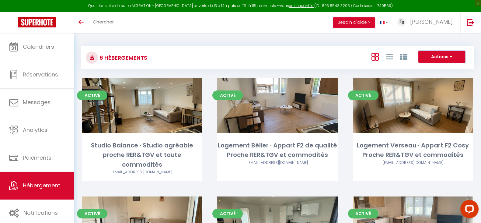
click at [440, 58] on button "Actions" at bounding box center [442, 57] width 47 height 12
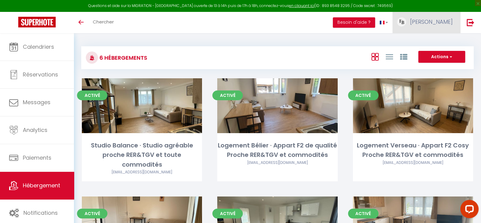
click at [406, 24] on img at bounding box center [401, 21] width 9 height 9
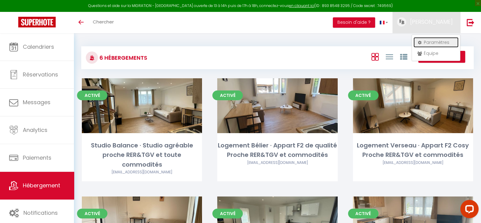
click at [436, 42] on link "Paramètres" at bounding box center [436, 42] width 45 height 10
select select "28"
select select "fr"
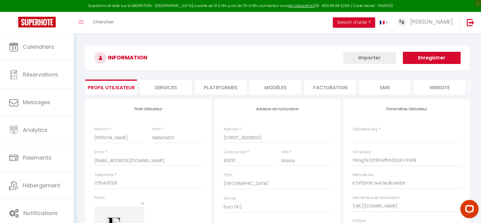
type input "hNagTkQTt9h12fhbDKzKV7nW9"
type input "k7zP33YXFJwA7xIoRLeI1rErk"
type input "[URL][DOMAIN_NAME]"
select select "fr"
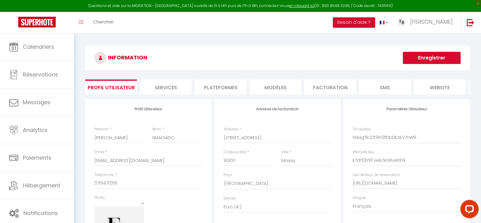
drag, startPoint x: 353, startPoint y: 101, endPoint x: 374, endPoint y: 100, distance: 20.7
click at [398, 103] on div "INFORMATION Enregistrer Profil Utilisateur Services Plateformes MODÈLES Factura…" at bounding box center [277, 166] width 385 height 241
click at [213, 84] on li "Plateformes" at bounding box center [221, 86] width 52 height 15
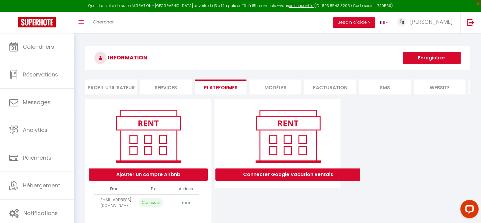
click at [282, 90] on li "MODÈLES" at bounding box center [276, 86] width 52 height 15
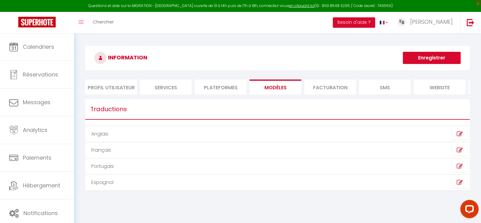
click at [324, 89] on li "Facturation" at bounding box center [330, 86] width 52 height 15
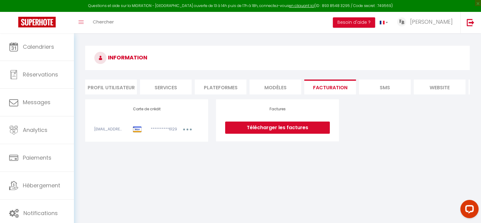
click at [349, 91] on li "Facturation" at bounding box center [330, 86] width 52 height 15
click at [384, 90] on li "SMS" at bounding box center [385, 86] width 52 height 15
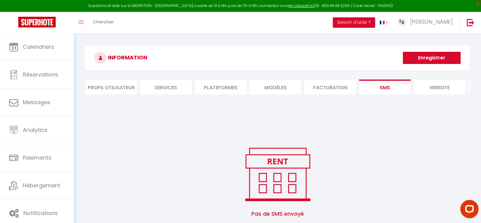
click at [445, 89] on li "website" at bounding box center [440, 86] width 52 height 15
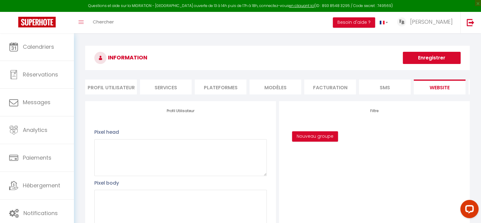
scroll to position [0, 54]
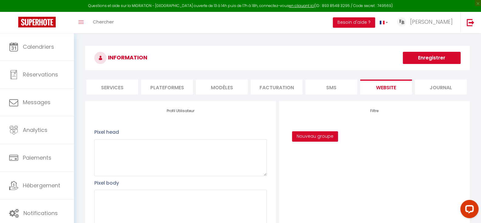
click at [439, 86] on li "Journal" at bounding box center [441, 86] width 52 height 15
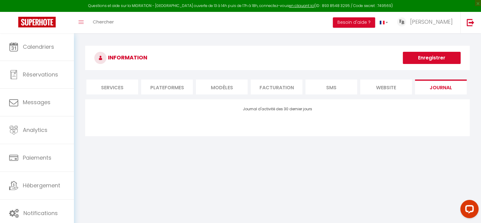
click at [395, 85] on li "website" at bounding box center [386, 86] width 52 height 15
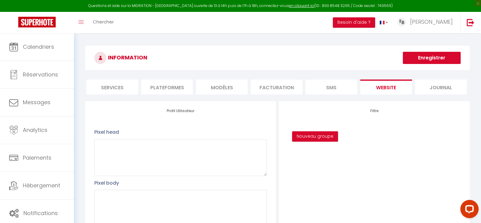
click at [359, 86] on ul "Profil Utilisateur Services Plateformes MODÈLES Facturation SMS website Journal" at bounding box center [277, 86] width 385 height 15
click at [325, 87] on li "SMS" at bounding box center [332, 86] width 52 height 15
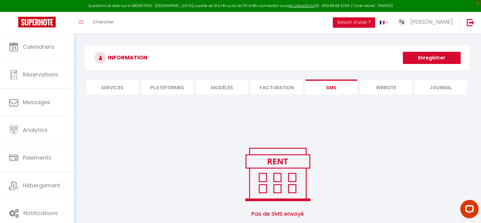
click at [291, 89] on li "Facturation" at bounding box center [277, 86] width 52 height 15
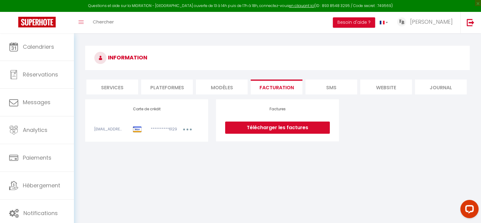
click at [228, 87] on li "MODÈLES" at bounding box center [222, 86] width 52 height 15
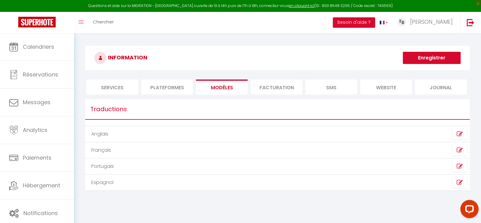
click at [169, 89] on li "Plateformes" at bounding box center [167, 86] width 52 height 15
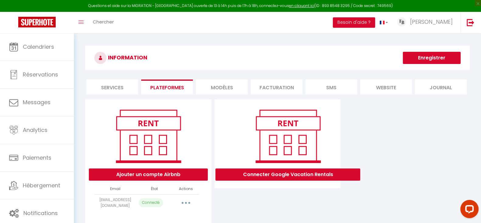
click at [114, 84] on li "Services" at bounding box center [112, 86] width 52 height 15
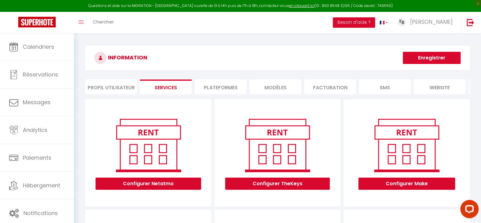
click at [213, 89] on li "Plateformes" at bounding box center [221, 86] width 52 height 15
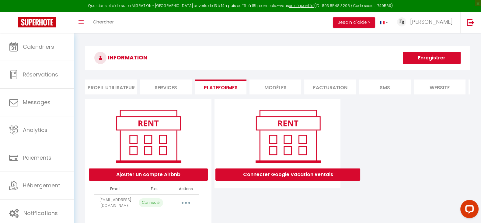
click at [280, 86] on li "MODÈLES" at bounding box center [276, 86] width 52 height 15
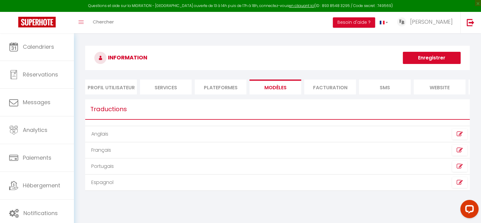
click at [333, 93] on li "Facturation" at bounding box center [330, 86] width 52 height 15
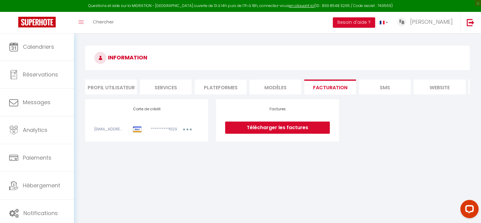
click at [390, 90] on li "SMS" at bounding box center [385, 86] width 52 height 15
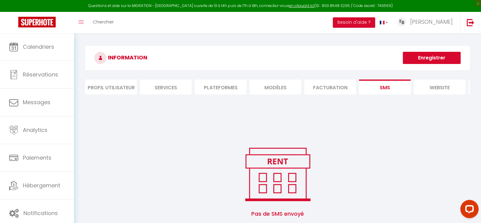
click at [430, 87] on li "website" at bounding box center [440, 86] width 52 height 15
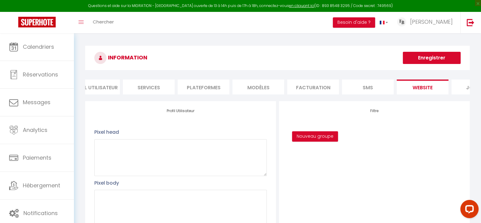
scroll to position [0, 54]
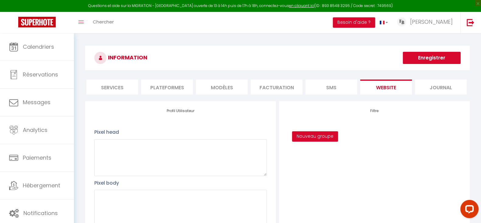
click at [438, 82] on li "Journal" at bounding box center [441, 86] width 52 height 15
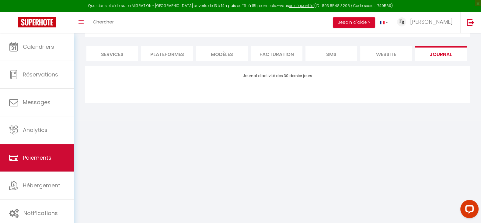
scroll to position [0, 0]
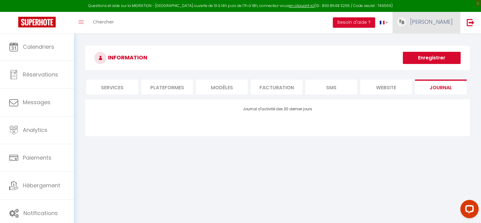
click at [406, 23] on img at bounding box center [401, 21] width 9 height 9
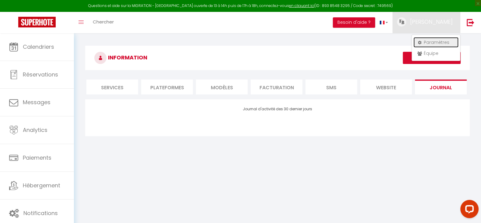
click at [433, 42] on link "Paramètres" at bounding box center [436, 42] width 45 height 10
click at [417, 42] on link "Paramètres" at bounding box center [436, 42] width 45 height 10
drag, startPoint x: 288, startPoint y: 101, endPoint x: 328, endPoint y: 100, distance: 40.2
click at [328, 100] on div "INFORMATION Enregistrer Profil Utilisateur Services Plateformes MODÈLES Factura…" at bounding box center [277, 92] width 385 height 92
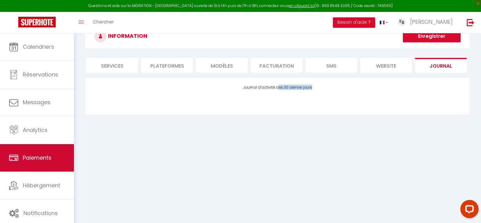
scroll to position [33, 0]
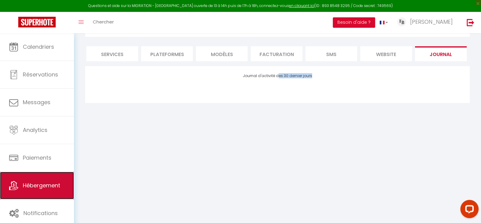
click at [53, 187] on span "Hébergement" at bounding box center [41, 185] width 37 height 8
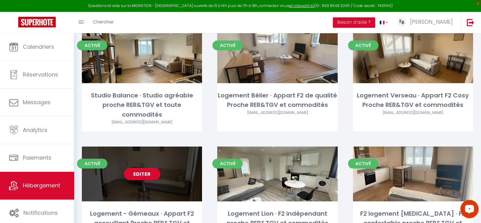
scroll to position [89, 0]
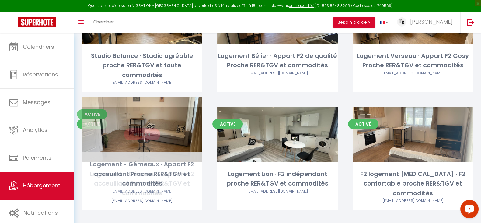
click at [138, 128] on link "Editer" at bounding box center [142, 134] width 37 height 12
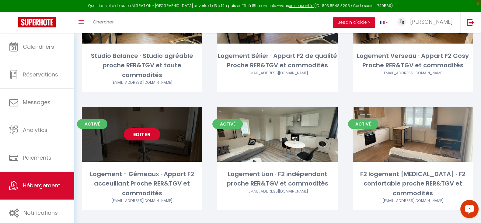
click at [144, 129] on link "Editer" at bounding box center [142, 134] width 37 height 12
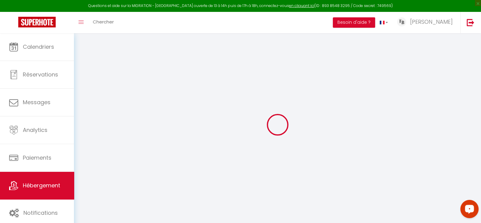
select select "+ 21 %"
select select "+ 35 %"
select select "- 3 %"
select select
checkbox input "false"
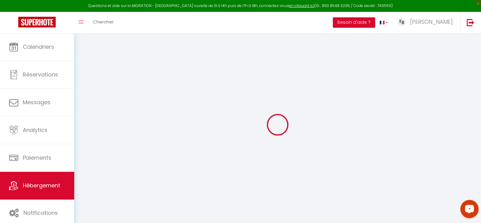
checkbox input "false"
select select "8153-1136743374074823759"
select select "365"
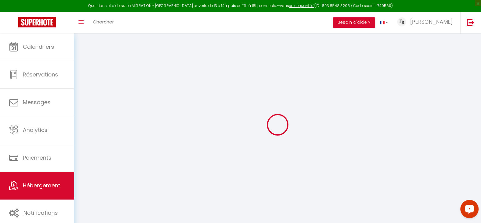
select select "well_reviewed_guests"
select select "EUR"
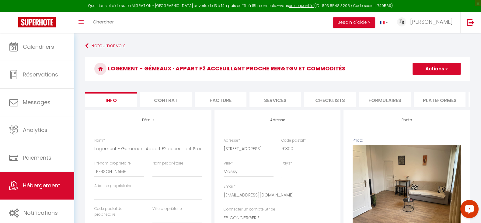
click at [454, 100] on li "Plateformes" at bounding box center [440, 99] width 52 height 15
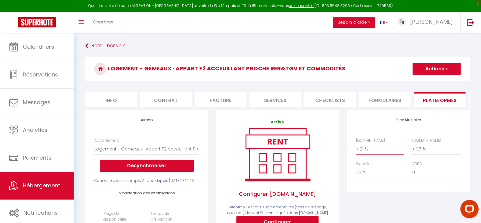
click at [361, 155] on select "0 + 1 % + 2 % + 3 % + 4 % + 5 % + 6 % + 7 % + 8 % + 9 %" at bounding box center [380, 149] width 48 height 12
click at [415, 205] on div "Price Multiplier [DOMAIN_NAME] 0 + 1 % + 2 % + 3 % + 4 % + 5 % + 6 % + 7 %" at bounding box center [408, 219] width 131 height 218
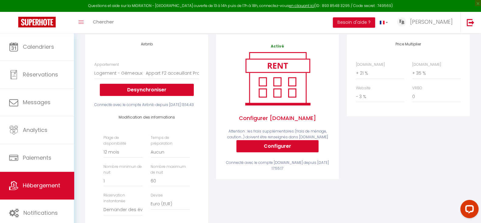
scroll to position [38, 0]
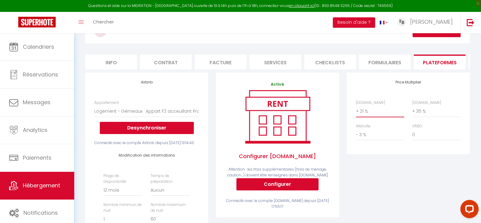
click at [361, 117] on select "0 + 1 % + 2 % + 3 % + 4 % + 5 % + 6 % + 7 % + 8 % + 9 %" at bounding box center [380, 111] width 48 height 12
click at [401, 163] on div "Price Multiplier [DOMAIN_NAME] 0 + 1 % + 2 % + 3 % + 4 % + 5 % + 6 % + 7 %" at bounding box center [408, 181] width 131 height 218
click at [362, 117] on select "0 + 1 % + 2 % + 3 % + 4 % + 5 % + 6 % + 7 % + 8 % + 9 %" at bounding box center [380, 111] width 48 height 12
click at [373, 182] on div "Price Multiplier [DOMAIN_NAME] 0 + 1 % + 2 % + 3 % + 4 % + 5 % + 6 % + 7 %" at bounding box center [408, 181] width 131 height 218
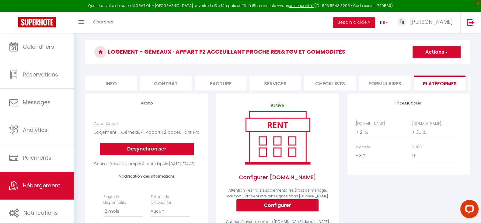
scroll to position [0, 0]
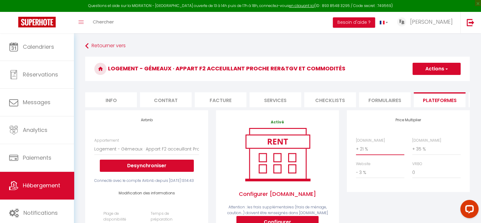
click at [360, 155] on select "0 + 1 % + 2 % + 3 % + 4 % + 5 % + 6 % + 7 % + 8 % + 9 %" at bounding box center [380, 149] width 48 height 12
select select "+ 22 %"
click at [356, 149] on select "0 + 1 % + 2 % + 3 % + 4 % + 5 % + 6 % + 7 % + 8 % + 9 %" at bounding box center [380, 149] width 48 height 12
click at [451, 70] on button "Actions" at bounding box center [437, 69] width 48 height 12
click at [431, 81] on link "Enregistrer" at bounding box center [436, 82] width 48 height 8
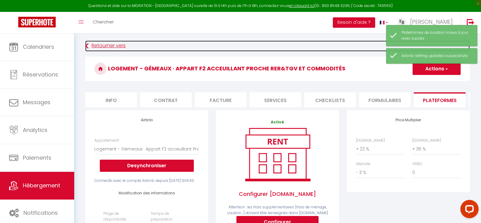
click at [100, 43] on link "Retourner vers" at bounding box center [277, 45] width 385 height 11
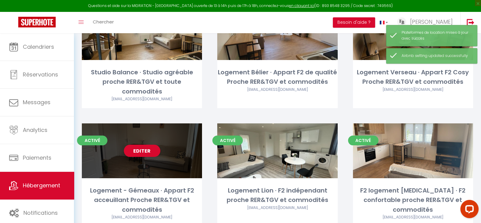
scroll to position [76, 0]
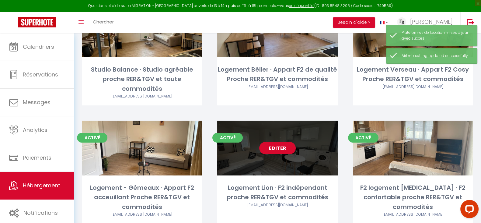
click at [275, 142] on link "Editer" at bounding box center [277, 148] width 37 height 12
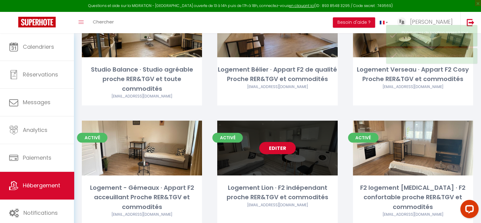
click at [272, 142] on link "Editer" at bounding box center [277, 148] width 37 height 12
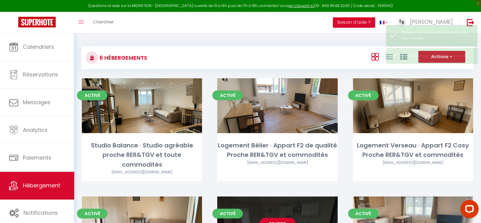
select select "3"
select select "2"
select select "1"
select select
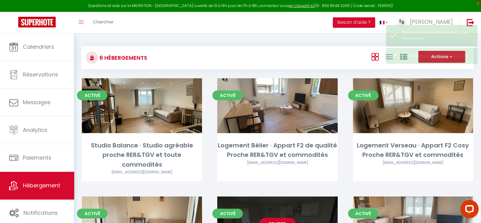
select select "28"
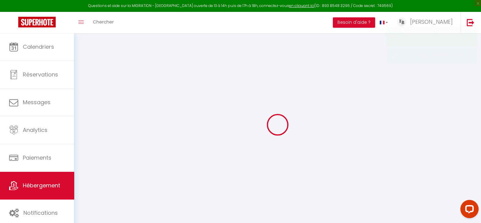
select select
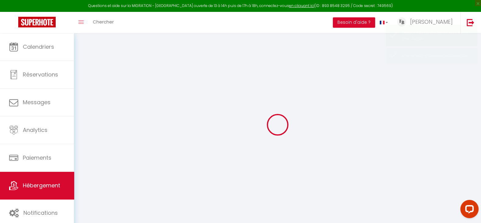
select select
checkbox input "false"
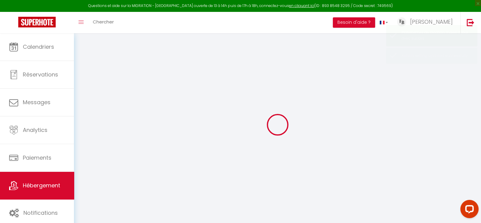
select select
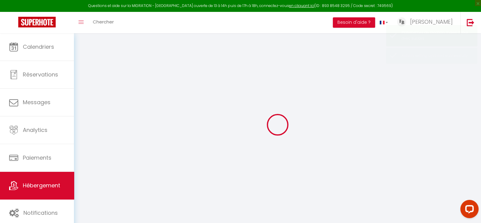
select select
checkbox input "false"
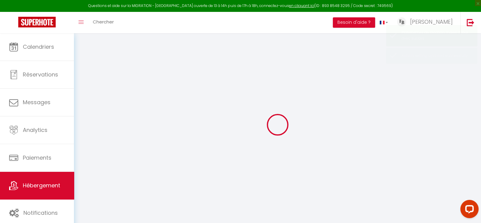
checkbox input "false"
select select
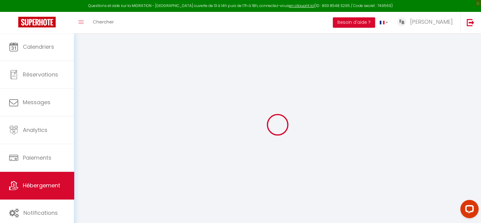
select select
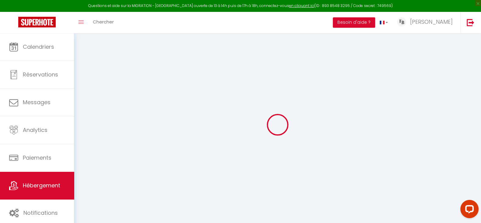
checkbox input "false"
select select
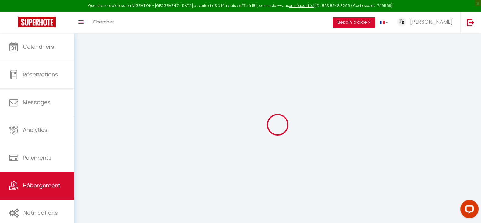
select select
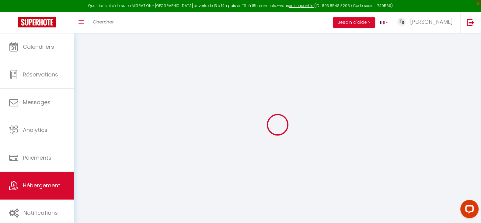
select select
checkbox input "false"
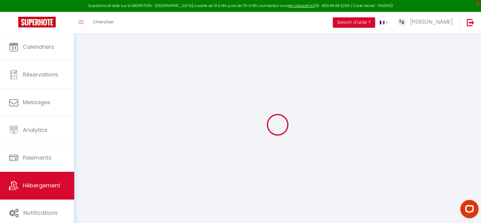
checkbox input "false"
select select
type input "Logement Lion · F2 indépendant proche RER&TGV et commodités"
type input "[PERSON_NAME]"
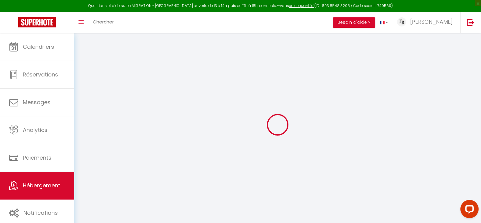
type input "69"
type input "10"
type input "15"
type input "16.25"
type input "9.75"
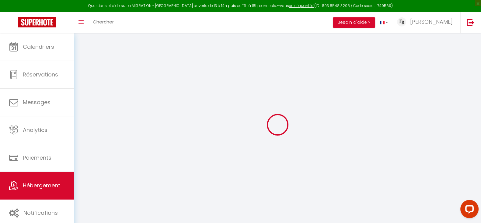
type input "250"
select select
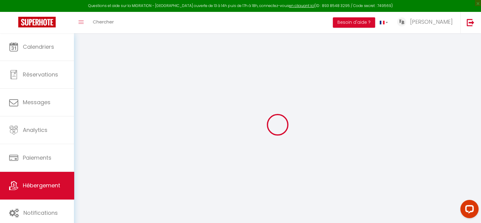
select select
type input "[STREET_ADDRESS]"
type input "91300"
type input "Massy"
type input "[EMAIL_ADDRESS][DOMAIN_NAME]"
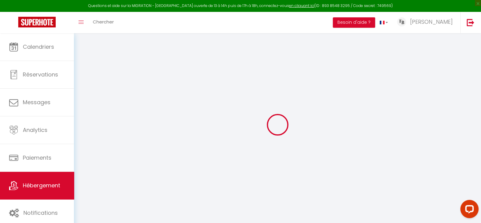
select select "14107"
checkbox input "false"
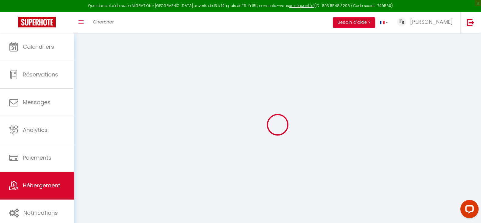
radio input "true"
type input "0"
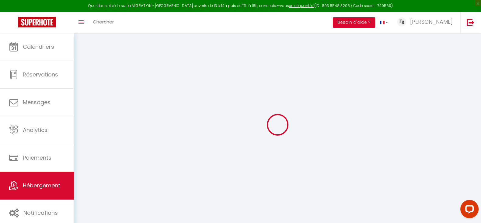
select select "+ 21 %"
select select "+ 35 %"
select select "- 3 %"
select select
checkbox input "false"
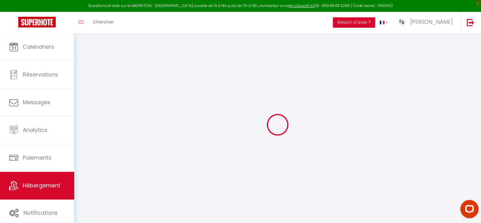
checkbox input "false"
select select "8153-1137785572536838478"
select select "365"
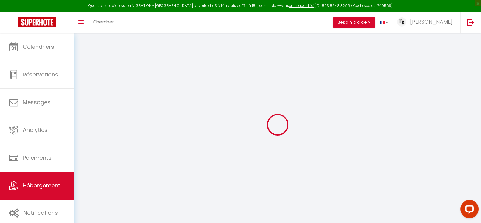
select select "well_reviewed_guests"
select select "EUR"
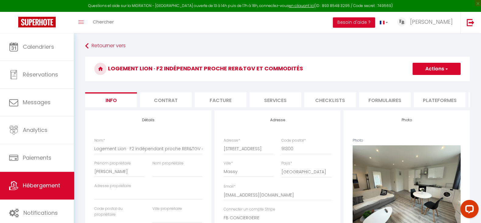
click at [433, 103] on li "Plateformes" at bounding box center [440, 99] width 52 height 15
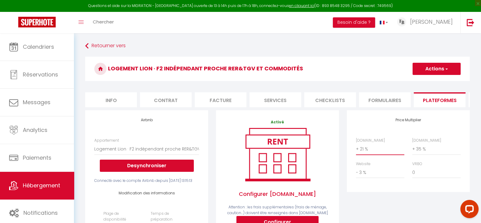
click at [361, 154] on select "0 + 1 % + 2 % + 3 % + 4 % + 5 % + 6 % + 7 % + 8 % + 9 %" at bounding box center [380, 149] width 48 height 12
select select "+ 22 %"
click at [356, 149] on select "0 + 1 % + 2 % + 3 % + 4 % + 5 % + 6 % + 7 % + 8 % + 9 %" at bounding box center [380, 149] width 48 height 12
click at [438, 71] on button "Actions" at bounding box center [437, 69] width 48 height 12
click at [429, 81] on link "Enregistrer" at bounding box center [436, 82] width 48 height 8
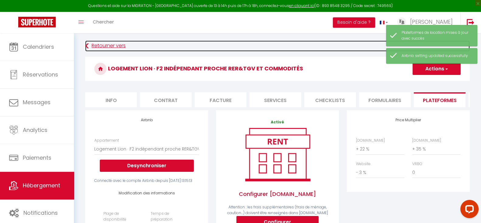
click at [114, 42] on link "Retourner vers" at bounding box center [277, 45] width 385 height 11
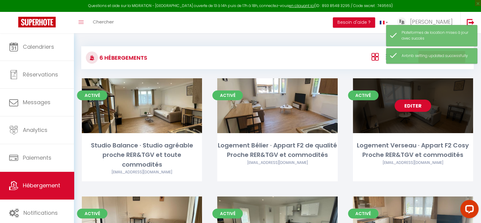
click at [414, 109] on link "Editer" at bounding box center [413, 106] width 37 height 12
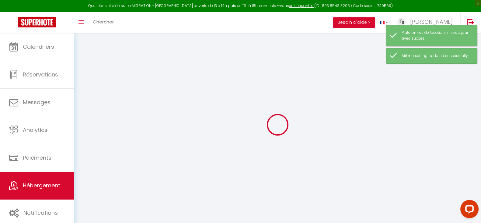
select select "+ 21 %"
select select "+ 35 %"
select select "- 3 %"
checkbox input "false"
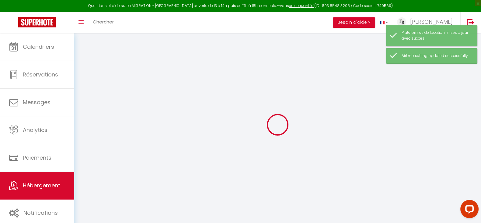
checkbox input "false"
select select "8153-1136699941861136725"
select select "17:00"
select select
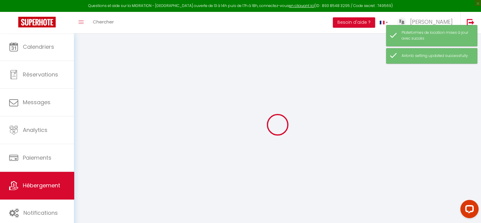
select select "11:00"
select select "30"
select select "120"
select select "365"
select select "EUR"
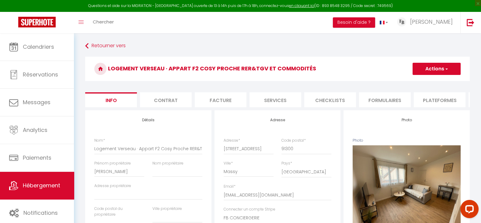
click at [439, 102] on li "Plateformes" at bounding box center [440, 99] width 52 height 15
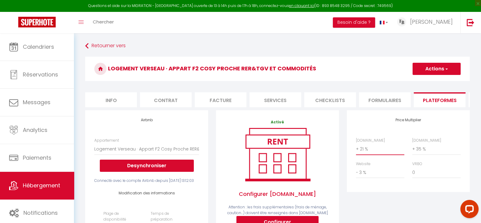
click at [362, 155] on select "0 + 1 % + 2 % + 3 % + 4 % + 5 % + 6 % + 7 % + 8 % + 9 %" at bounding box center [380, 149] width 48 height 12
select select "+ 22 %"
click at [356, 149] on select "0 + 1 % + 2 % + 3 % + 4 % + 5 % + 6 % + 7 % + 8 % + 9 %" at bounding box center [380, 149] width 48 height 12
click at [447, 71] on span "button" at bounding box center [446, 69] width 4 height 6
click at [436, 83] on link "Enregistrer" at bounding box center [436, 82] width 48 height 8
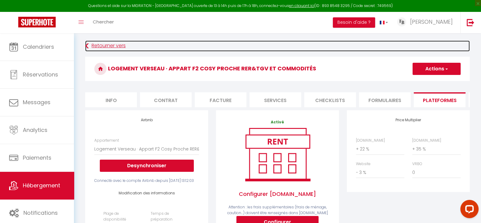
click at [110, 49] on link "Retourner vers" at bounding box center [277, 45] width 385 height 11
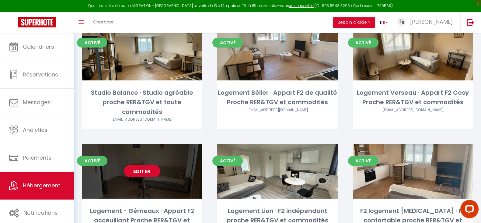
scroll to position [51, 0]
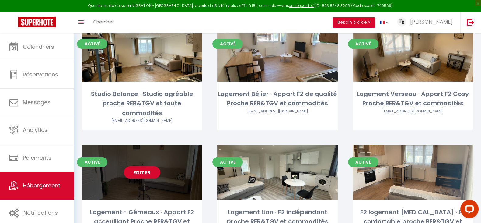
click at [142, 166] on link "Editer" at bounding box center [142, 172] width 37 height 12
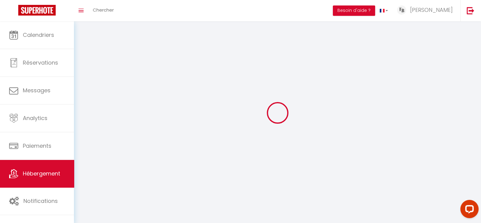
select select "1"
select select
select select "28"
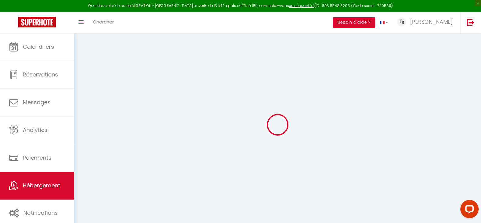
select select
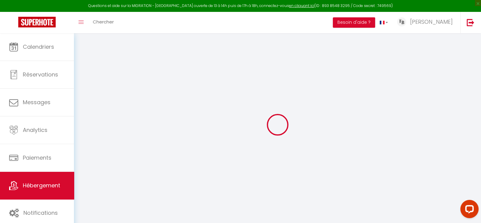
select select
checkbox input "false"
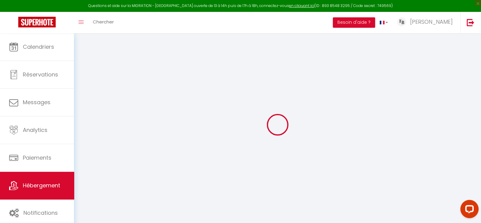
select select
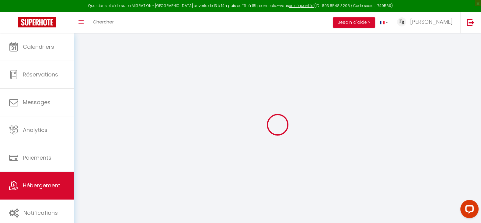
select select
checkbox input "false"
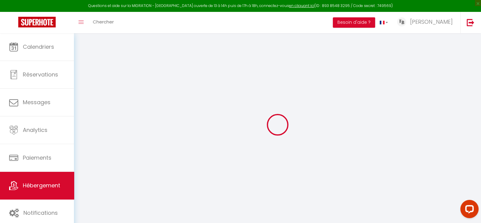
checkbox input "false"
select select
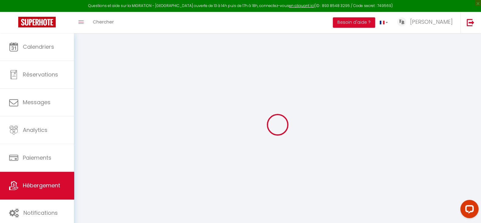
select select
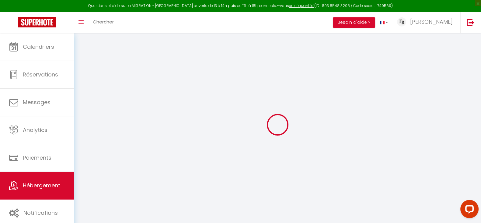
checkbox input "false"
select select
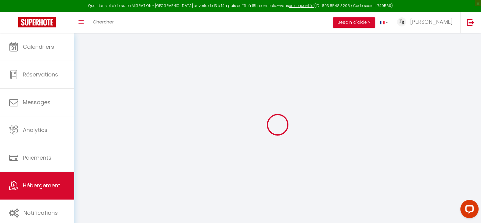
select select
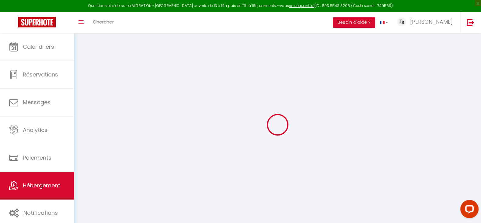
select select
checkbox input "false"
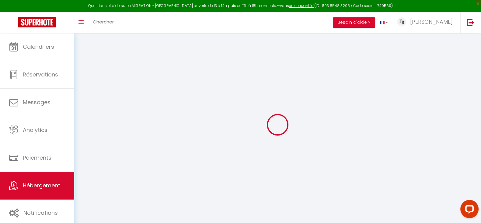
checkbox input "false"
select select
type input "Logement - Gémeaux · Appart F2 acceuillant Proche RER&TGV et commodités"
type input "[PERSON_NAME]"
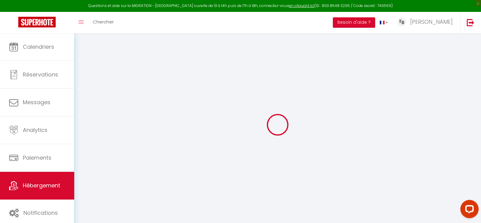
type input "69"
type input "10"
type input "15"
type input "16.25"
type input "9.75"
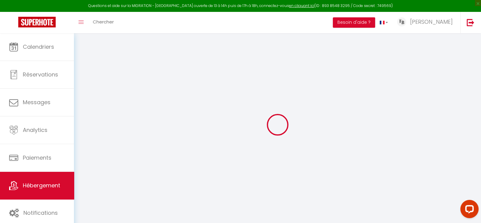
type input "250"
select select
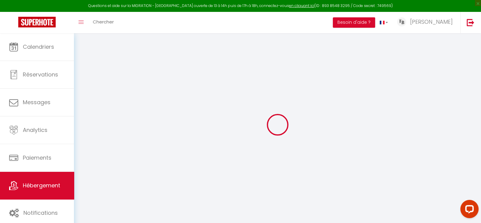
select select
type input "[STREET_ADDRESS]"
type input "91300"
type input "Massy"
type input "[EMAIL_ADDRESS][DOMAIN_NAME]"
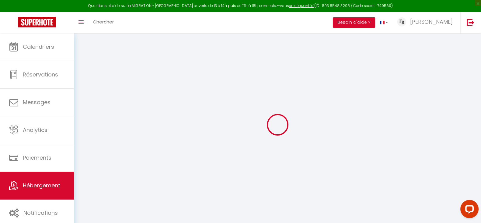
select select "14107"
checkbox input "false"
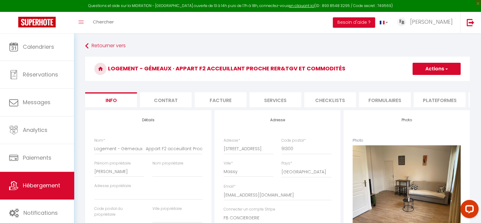
click at [437, 100] on li "Plateformes" at bounding box center [440, 99] width 52 height 15
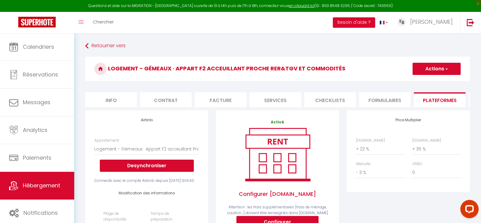
click at [439, 69] on button "Actions" at bounding box center [437, 69] width 48 height 12
click at [431, 81] on link "Enregistrer" at bounding box center [436, 82] width 48 height 8
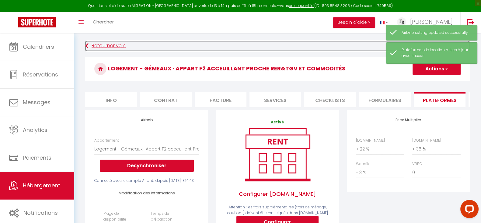
click at [116, 47] on link "Retourner vers" at bounding box center [277, 45] width 385 height 11
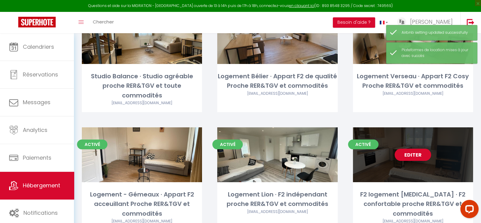
scroll to position [89, 0]
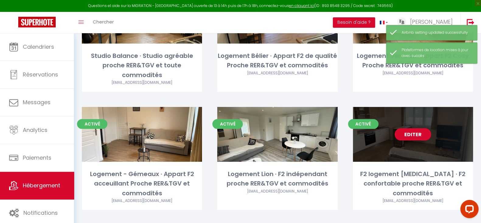
click at [411, 128] on link "Editer" at bounding box center [413, 134] width 37 height 12
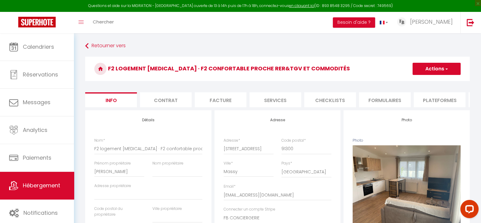
click at [434, 100] on li "Plateformes" at bounding box center [440, 99] width 52 height 15
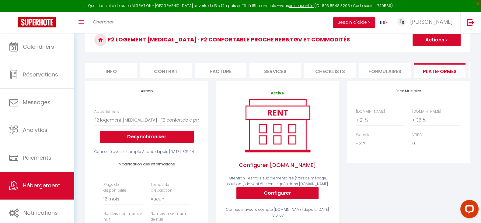
scroll to position [76, 0]
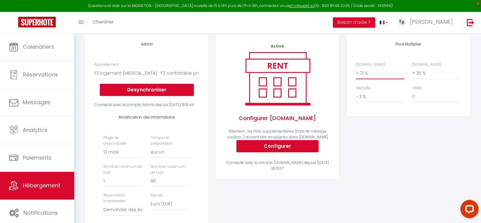
click at [363, 79] on select "0 + 1 % + 2 % + 3 % + 4 % + 5 % + 6 % + 7 % + 8 % + 9 %" at bounding box center [380, 73] width 48 height 12
click at [356, 72] on select "0 + 1 % + 2 % + 3 % + 4 % + 5 % + 6 % + 7 % + 8 % + 9 %" at bounding box center [380, 73] width 48 height 12
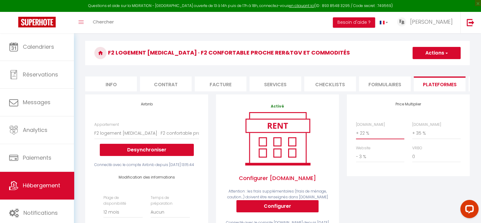
scroll to position [0, 0]
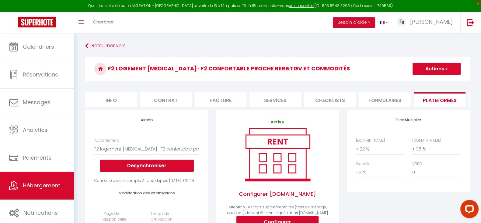
click at [435, 66] on button "Actions" at bounding box center [437, 69] width 48 height 12
click at [431, 84] on link "Enregistrer" at bounding box center [436, 82] width 48 height 8
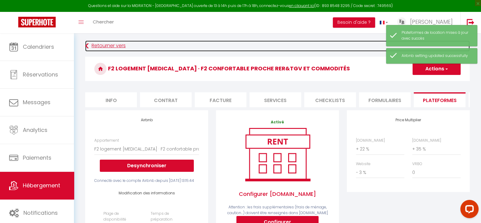
click at [109, 45] on link "Retourner vers" at bounding box center [277, 45] width 385 height 11
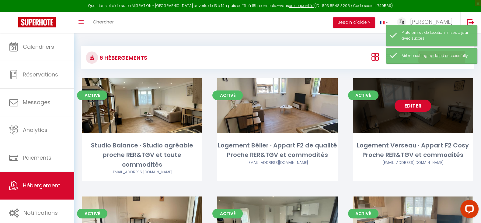
click at [415, 107] on link "Editer" at bounding box center [413, 106] width 37 height 12
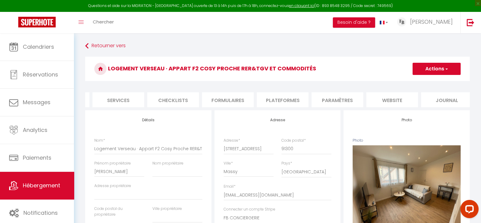
scroll to position [0, 159]
click at [291, 100] on li "Plateformes" at bounding box center [281, 99] width 52 height 15
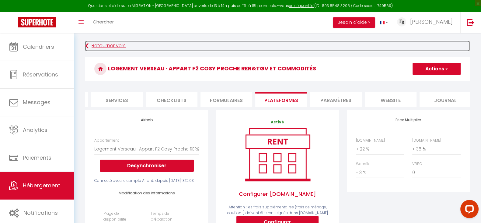
click at [110, 49] on link "Retourner vers" at bounding box center [277, 45] width 385 height 11
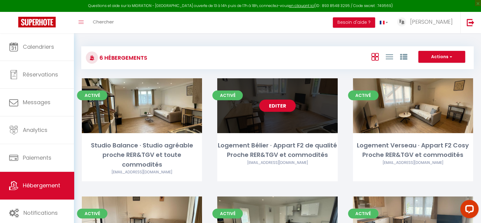
click at [276, 106] on link "Editer" at bounding box center [277, 106] width 37 height 12
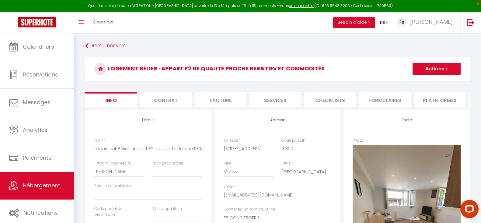
click at [432, 99] on li "Plateformes" at bounding box center [440, 99] width 52 height 15
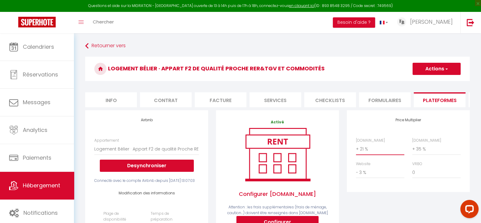
click at [361, 154] on select "0 + 1 % + 2 % + 3 % + 4 % + 5 % + 6 % + 7 % + 8 % + 9 %" at bounding box center [380, 149] width 48 height 12
click at [356, 149] on select "0 + 1 % + 2 % + 3 % + 4 % + 5 % + 6 % + 7 % + 8 % + 9 %" at bounding box center [380, 149] width 48 height 12
click at [435, 67] on button "Actions" at bounding box center [437, 69] width 48 height 12
click at [431, 80] on link "Enregistrer" at bounding box center [436, 82] width 48 height 8
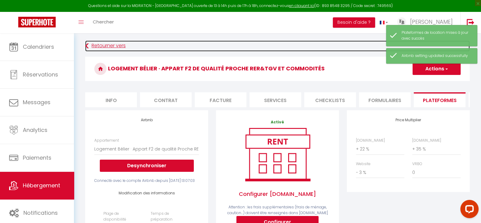
click at [105, 48] on link "Retourner vers" at bounding box center [277, 45] width 385 height 11
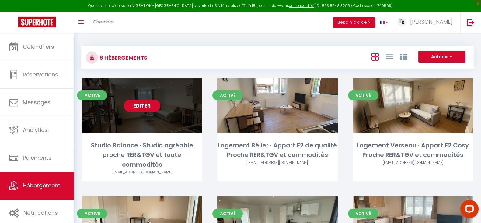
click at [151, 106] on link "Editer" at bounding box center [142, 106] width 37 height 12
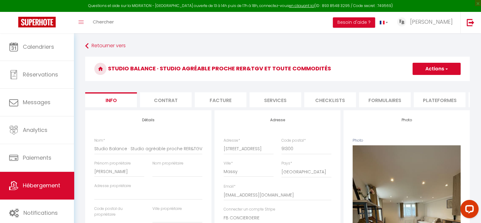
click at [436, 100] on li "Plateformes" at bounding box center [440, 99] width 52 height 15
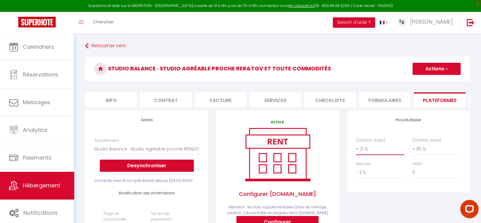
click at [370, 154] on select "0 + 1 % + 2 % + 3 % + 4 % + 5 % + 6 % + 7 % + 8 % + 9 %" at bounding box center [380, 149] width 48 height 12
click at [356, 149] on select "0 + 1 % + 2 % + 3 % + 4 % + 5 % + 6 % + 7 % + 8 % + 9 %" at bounding box center [380, 149] width 48 height 12
click at [443, 69] on button "Actions" at bounding box center [437, 69] width 48 height 12
click at [426, 83] on link "Enregistrer" at bounding box center [436, 82] width 48 height 8
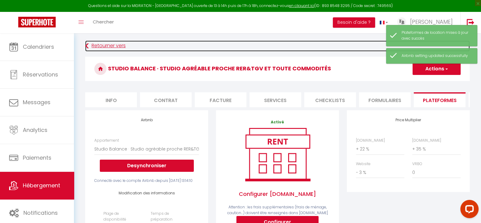
click at [107, 46] on link "Retourner vers" at bounding box center [277, 45] width 385 height 11
